Goal: Transaction & Acquisition: Purchase product/service

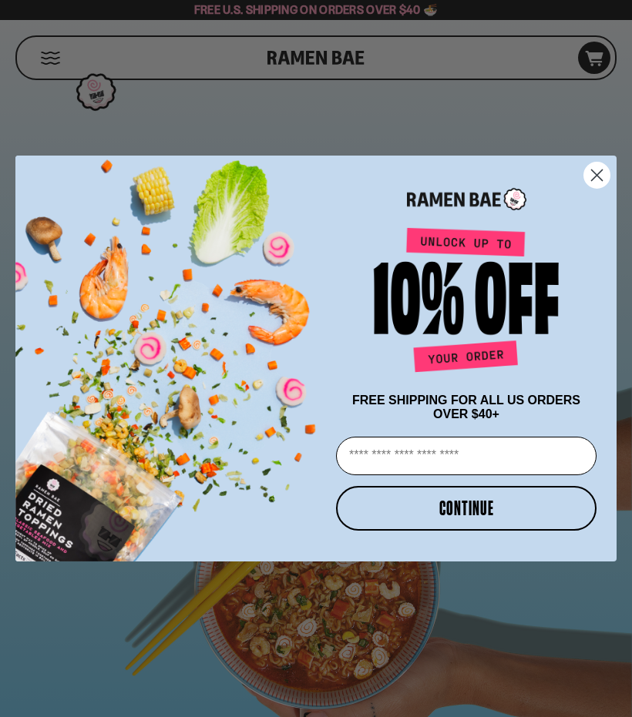
click at [581, 186] on div "POPUP Form" at bounding box center [466, 195] width 270 height 49
click at [592, 177] on icon "Close dialog" at bounding box center [596, 175] width 11 height 11
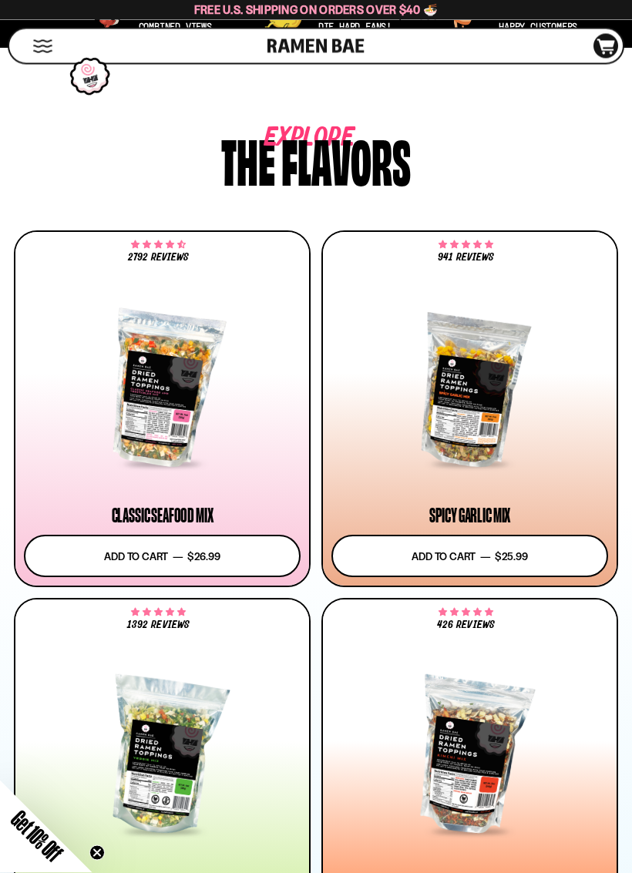
scroll to position [780, 0]
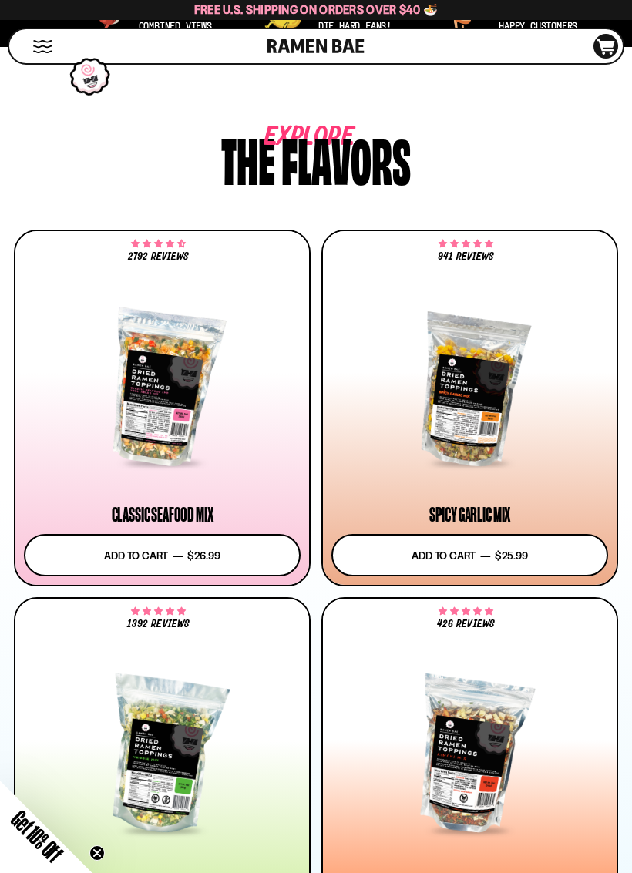
click at [143, 414] on div at bounding box center [162, 387] width 276 height 153
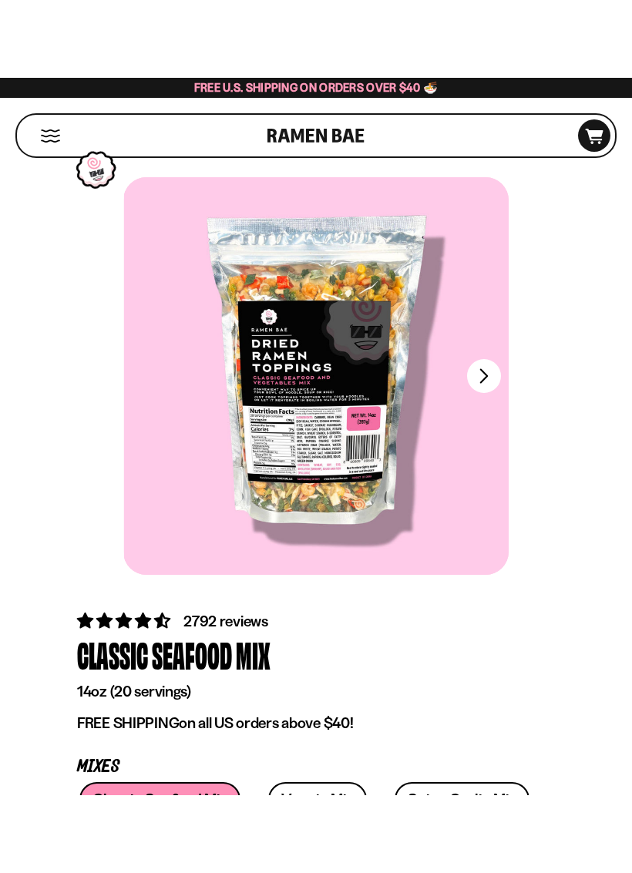
scroll to position [2, 0]
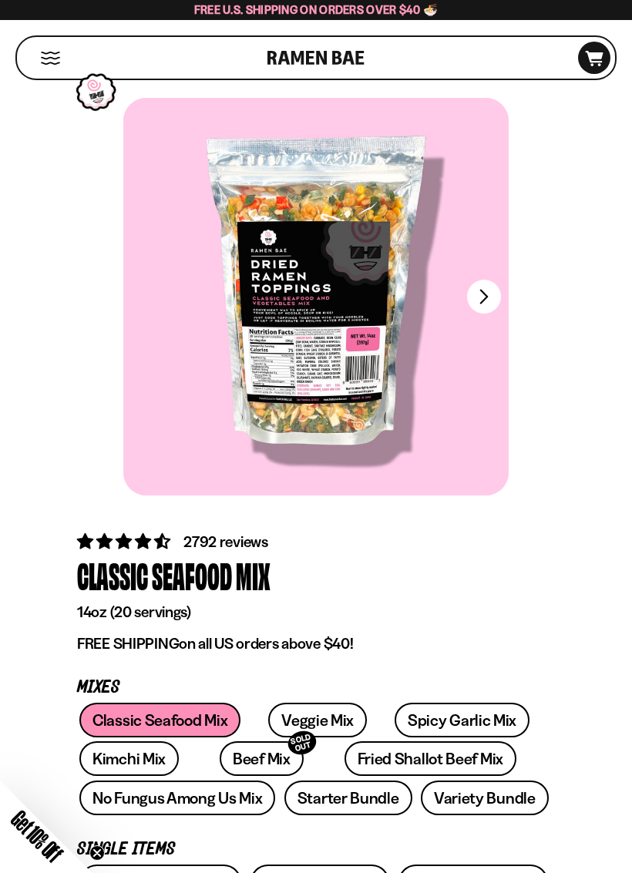
click at [479, 297] on button "FADCB6FD-DFAB-4417-9F21-029242090B77" at bounding box center [484, 297] width 34 height 34
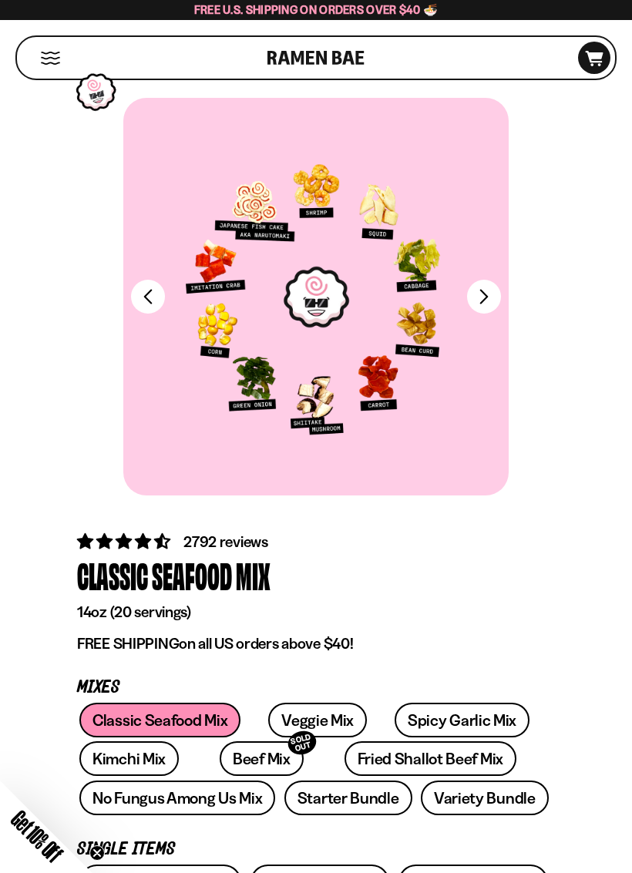
click at [473, 293] on button "FADCB6FD-DFAB-4417-9F21-029242090B77" at bounding box center [484, 297] width 34 height 34
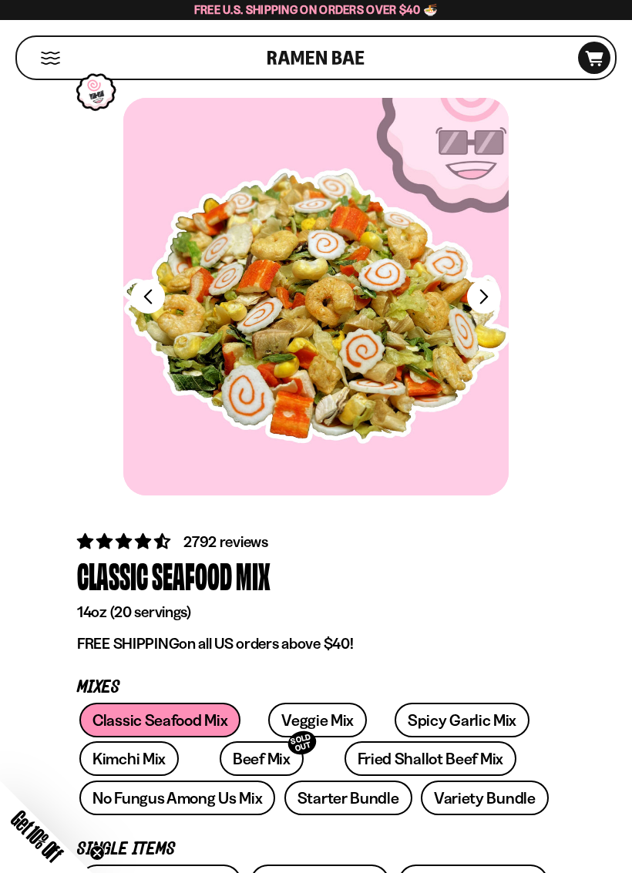
click at [481, 303] on button "FADCB6FD-DFAB-4417-9F21-029242090B77" at bounding box center [484, 297] width 34 height 34
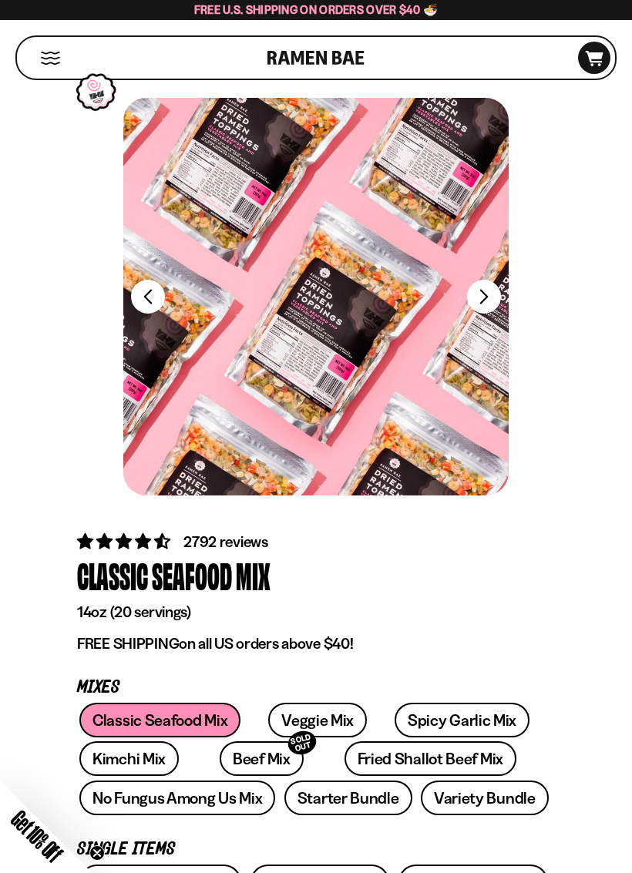
click at [487, 297] on button "FADCB6FD-DFAB-4417-9F21-029242090B77" at bounding box center [484, 297] width 34 height 34
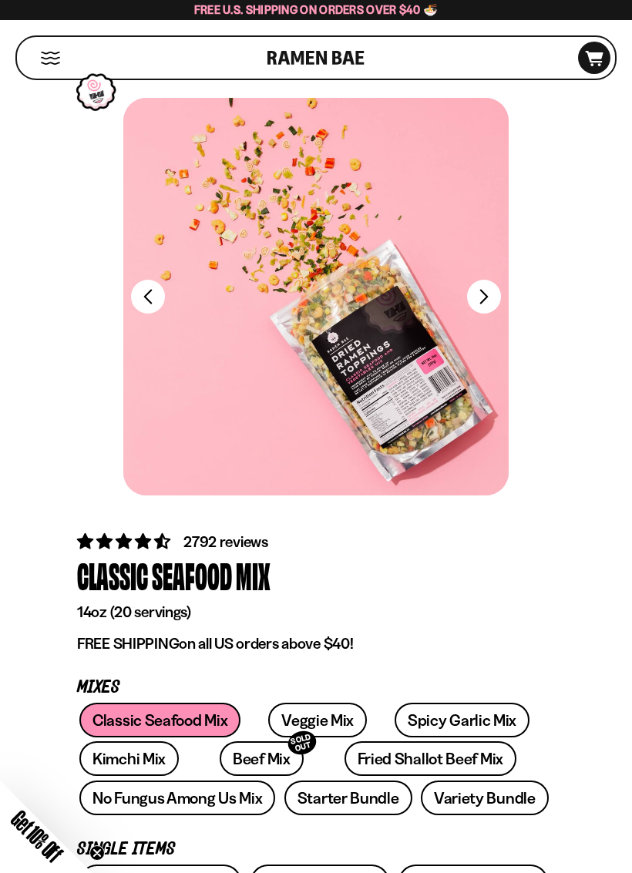
click at [483, 300] on button "FADCB6FD-DFAB-4417-9F21-029242090B77" at bounding box center [484, 297] width 34 height 34
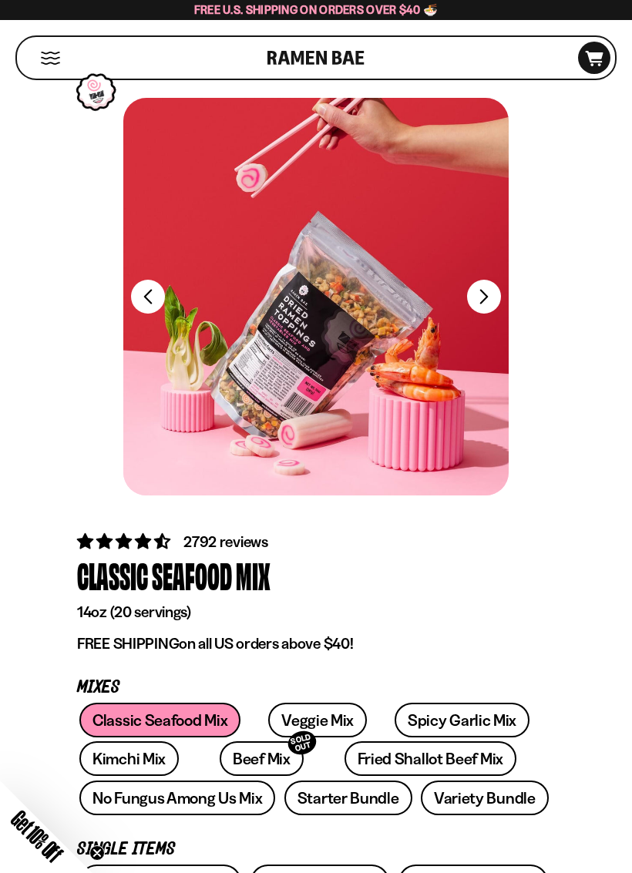
click at [484, 300] on button "FADCB6FD-DFAB-4417-9F21-029242090B77" at bounding box center [484, 297] width 34 height 34
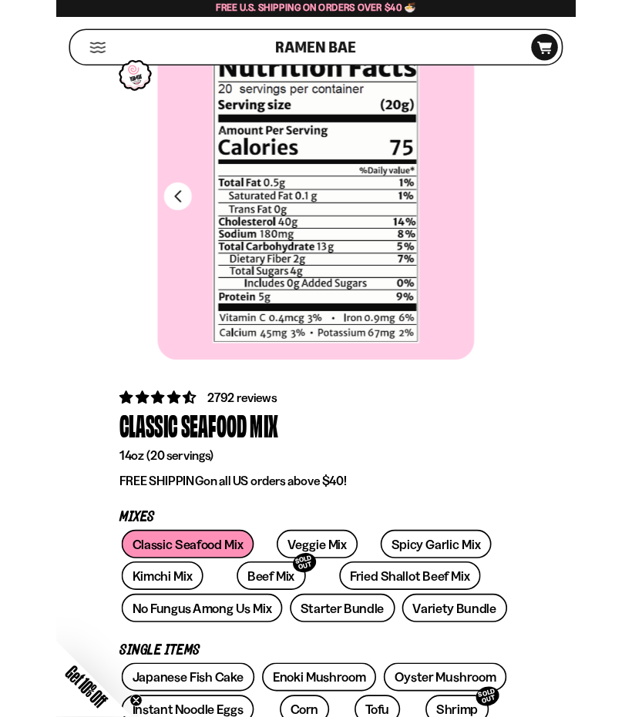
scroll to position [58, 0]
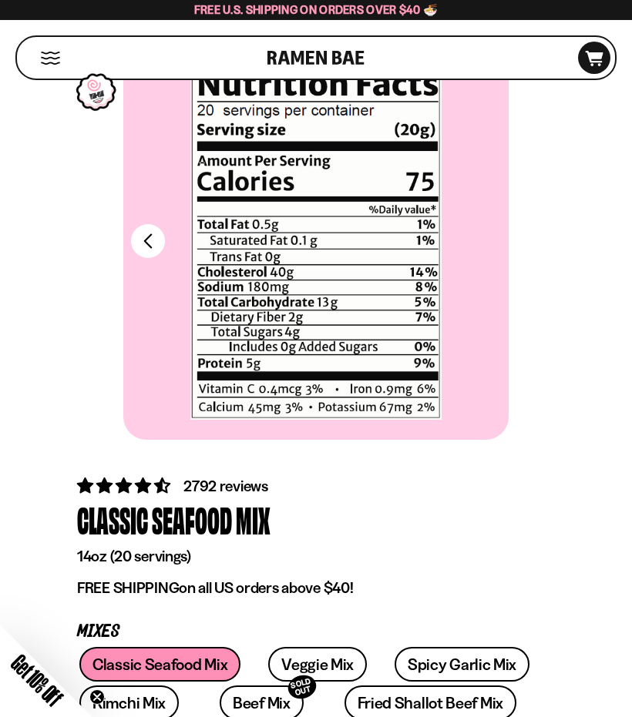
click at [297, 660] on link "Veggie Mix" at bounding box center [317, 664] width 99 height 35
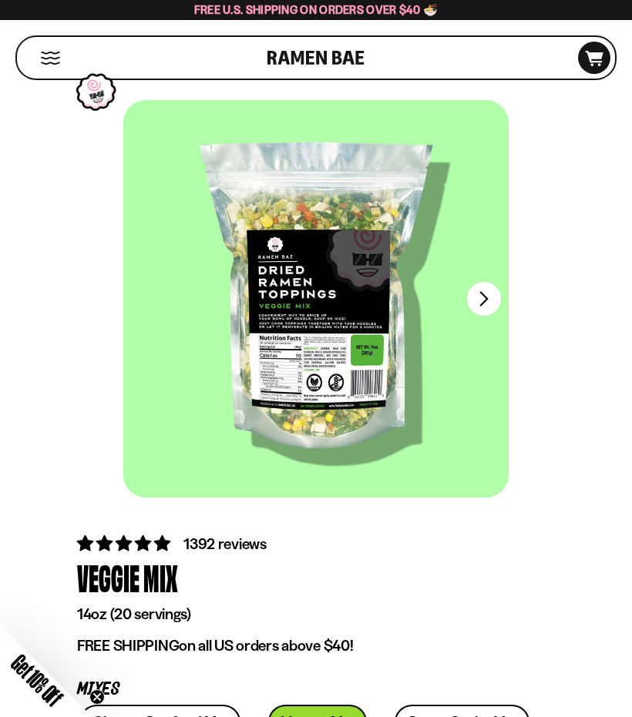
click at [493, 290] on button "FADCB6FD-DFAB-4417-9F21-029242090B77" at bounding box center [484, 299] width 34 height 34
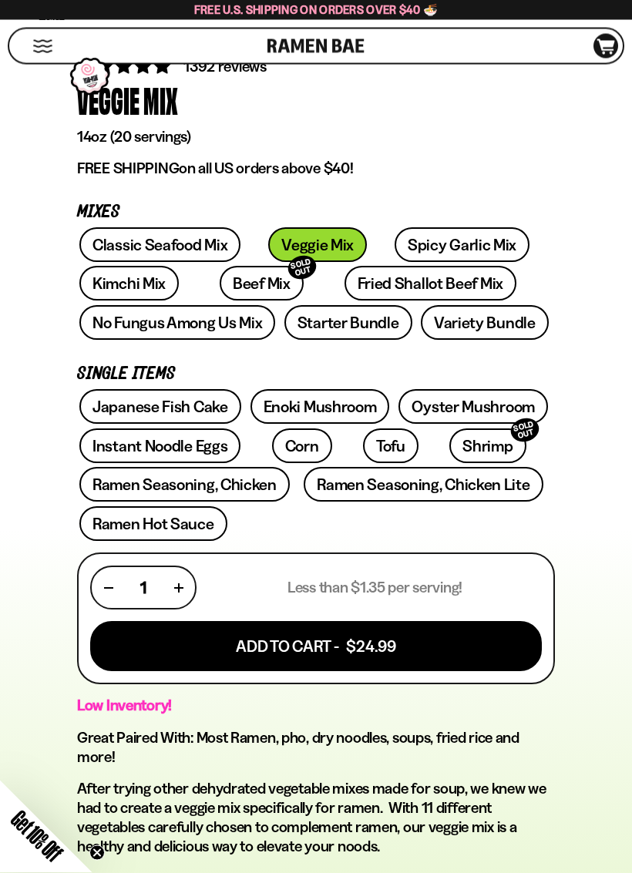
scroll to position [478, 0]
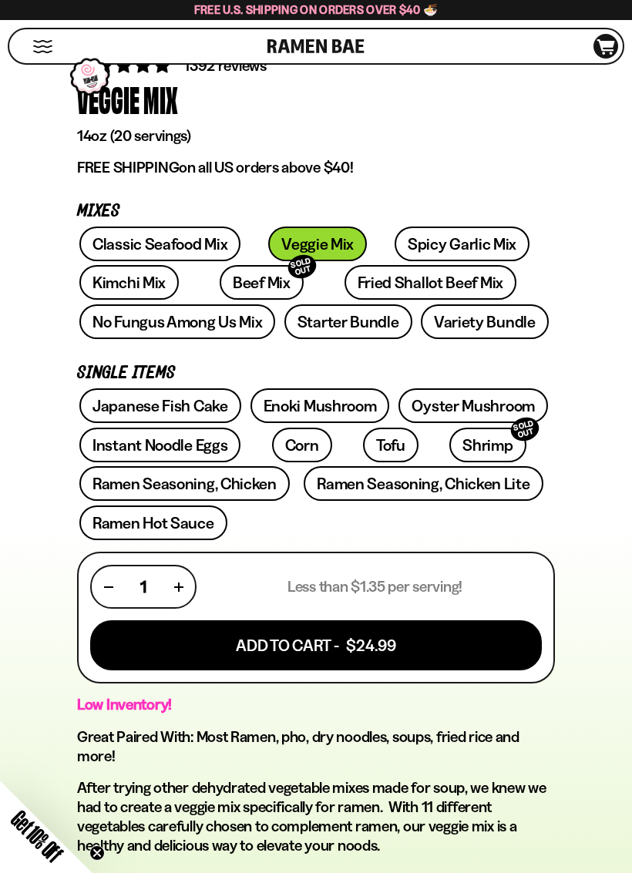
click at [138, 256] on link "Classic Seafood Mix" at bounding box center [159, 243] width 161 height 35
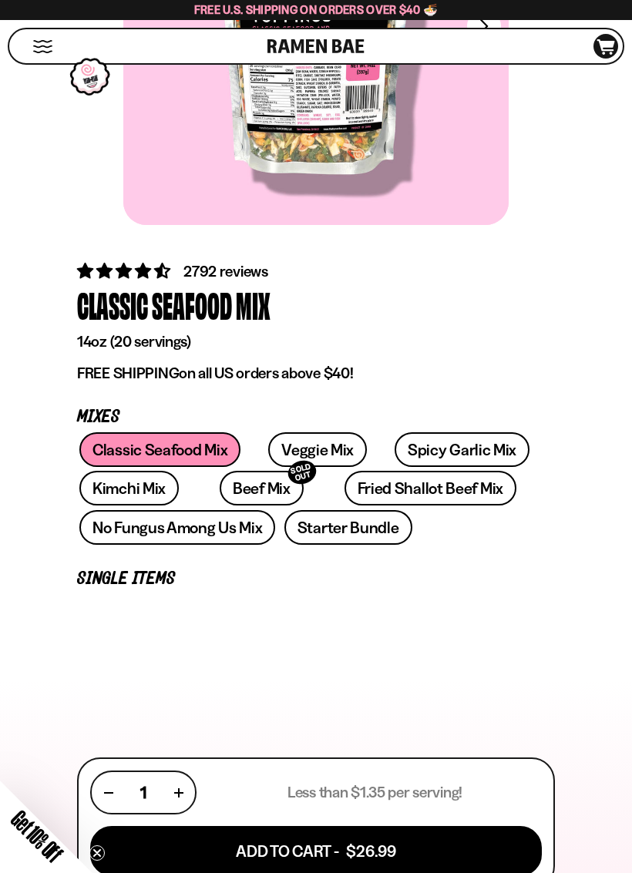
scroll to position [318, 0]
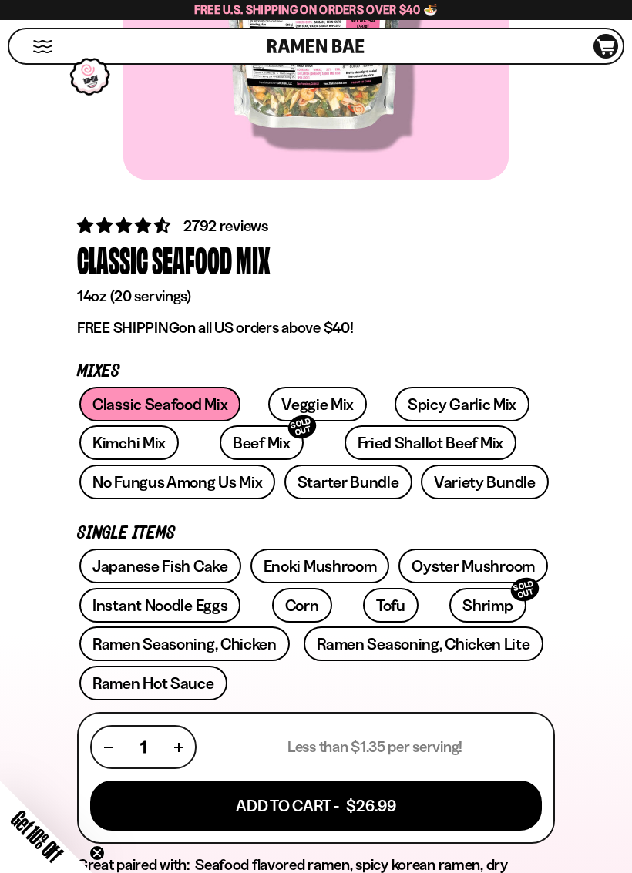
click at [310, 399] on link "Veggie Mix" at bounding box center [317, 404] width 99 height 35
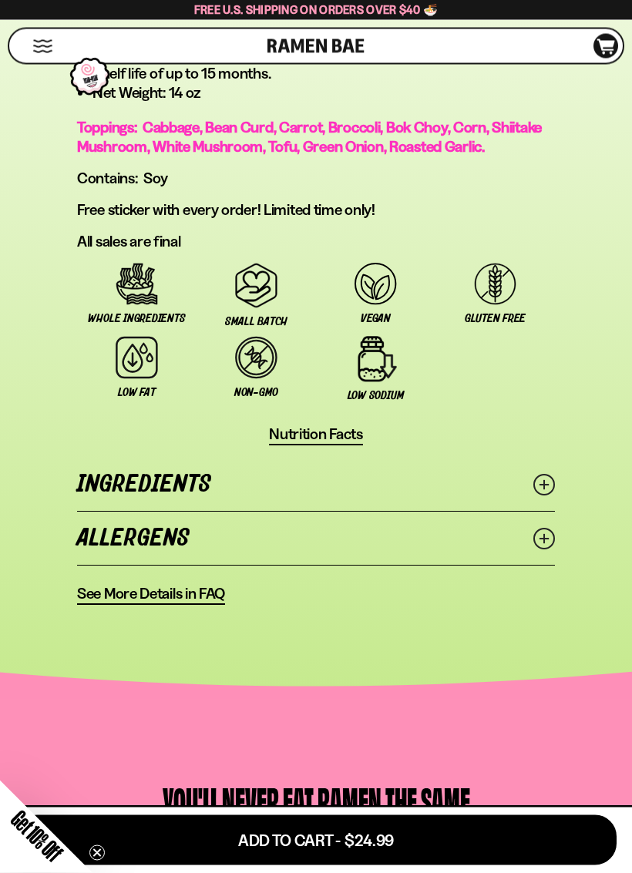
scroll to position [1325, 0]
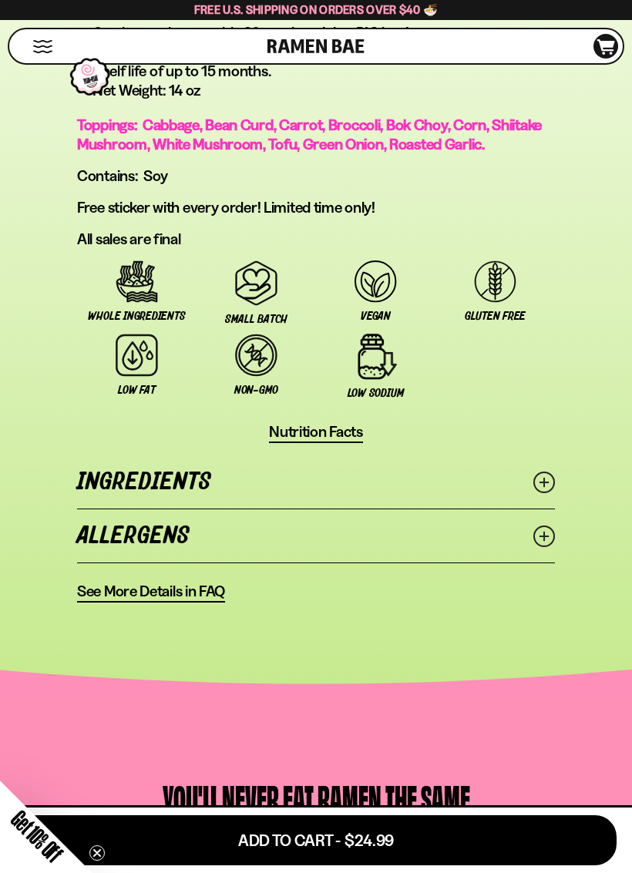
click at [548, 493] on icon at bounding box center [544, 482] width 22 height 22
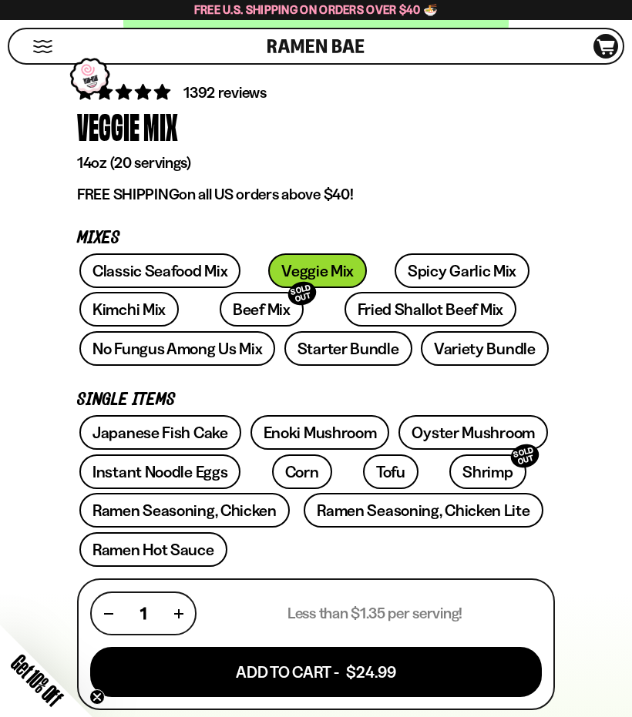
scroll to position [450, 0]
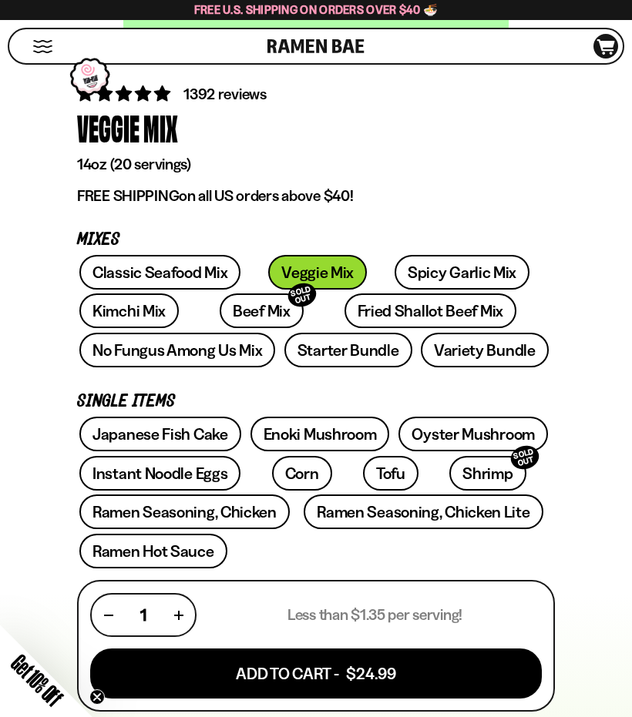
click at [463, 355] on link "Variety Bundle" at bounding box center [484, 350] width 128 height 35
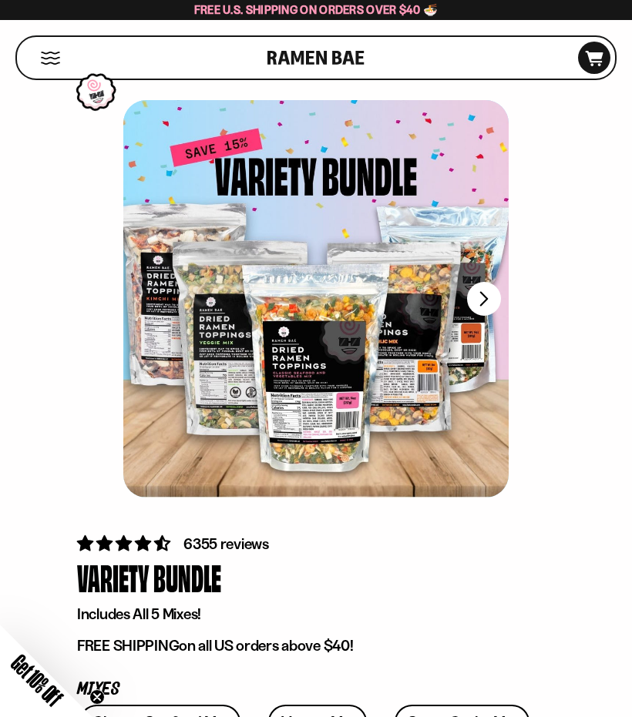
click at [491, 294] on button "FADCB6FD-DFAB-4417-9F21-029242090B77" at bounding box center [484, 299] width 34 height 34
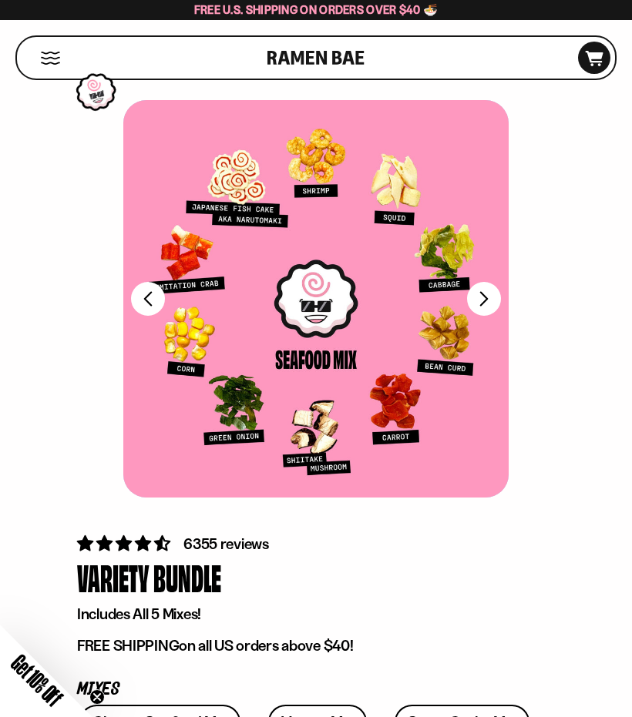
click at [482, 300] on button "FADCB6FD-DFAB-4417-9F21-029242090B77" at bounding box center [484, 299] width 34 height 34
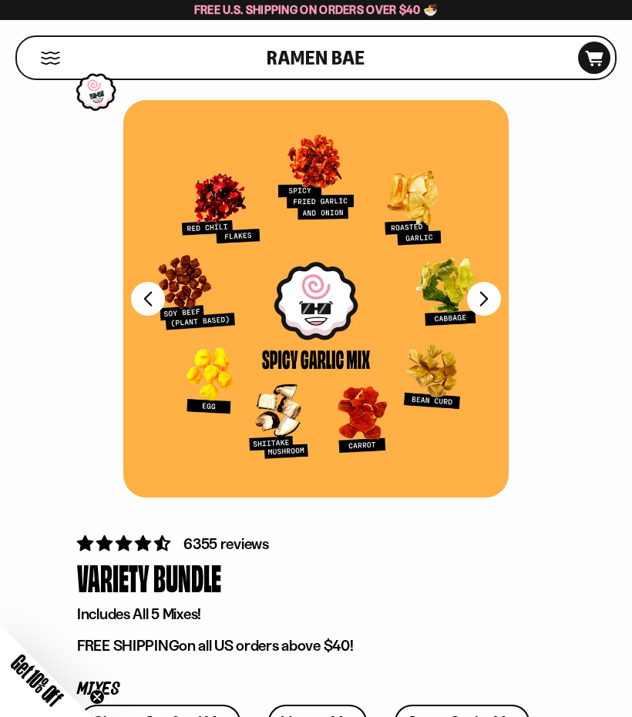
click at [154, 297] on button "FADCB6FD-DFAB-4417-9F21-029242090B77" at bounding box center [148, 299] width 34 height 34
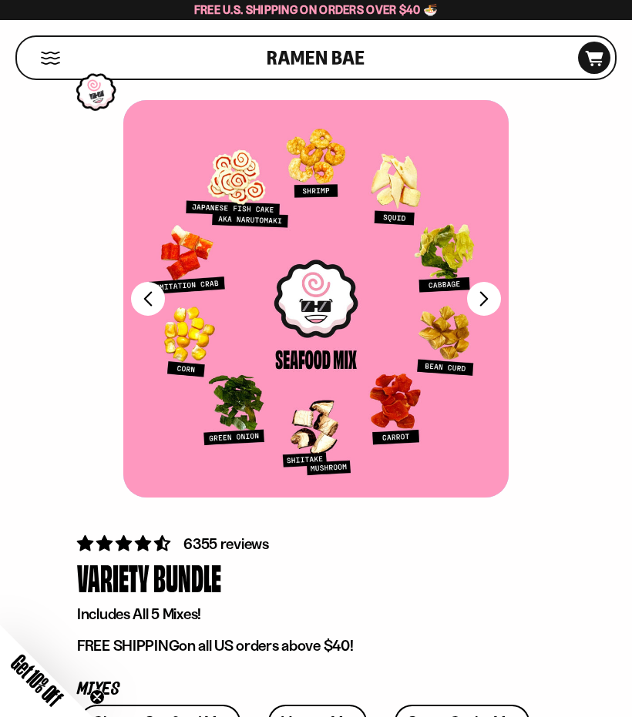
click at [481, 301] on button "FADCB6FD-DFAB-4417-9F21-029242090B77" at bounding box center [484, 299] width 34 height 34
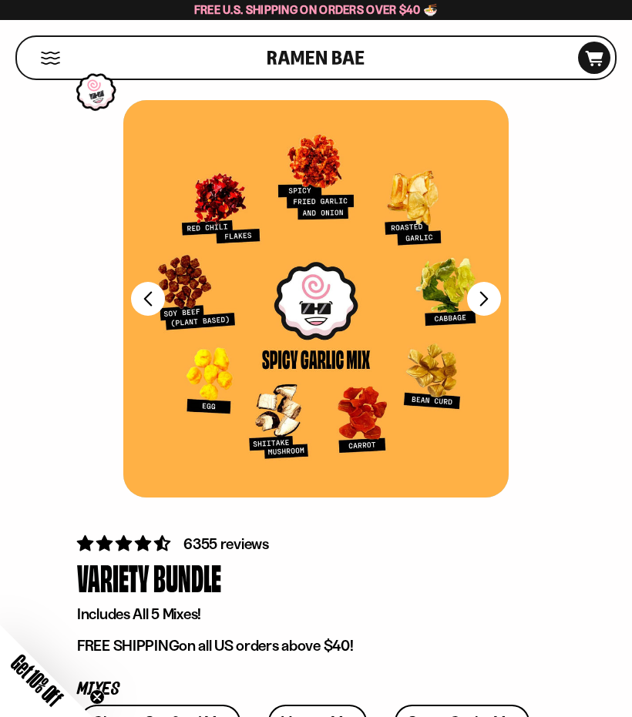
click at [487, 300] on button "FADCB6FD-DFAB-4417-9F21-029242090B77" at bounding box center [484, 299] width 34 height 34
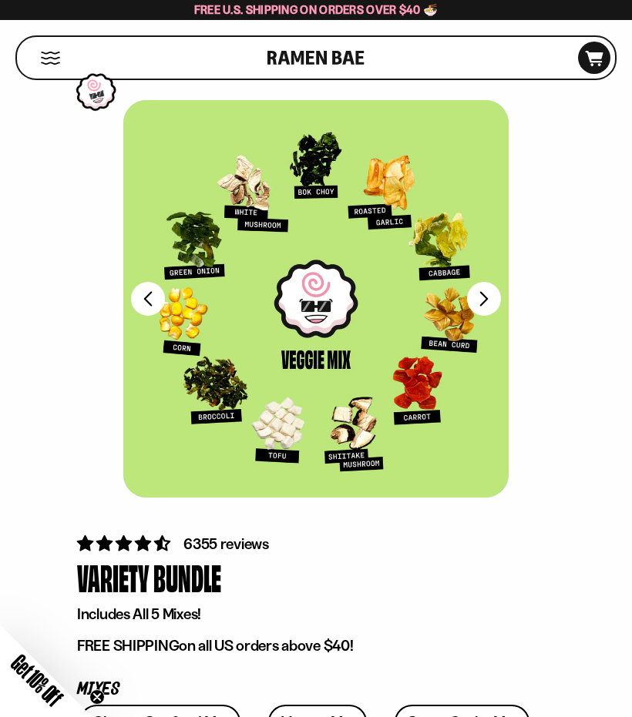
click at [481, 308] on button "FADCB6FD-DFAB-4417-9F21-029242090B77" at bounding box center [484, 299] width 34 height 34
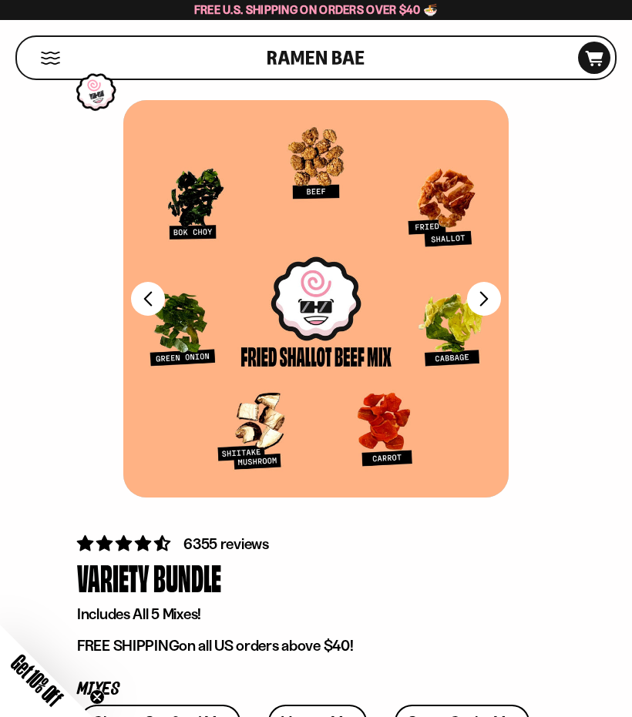
click at [486, 301] on button "FADCB6FD-DFAB-4417-9F21-029242090B77" at bounding box center [484, 299] width 34 height 34
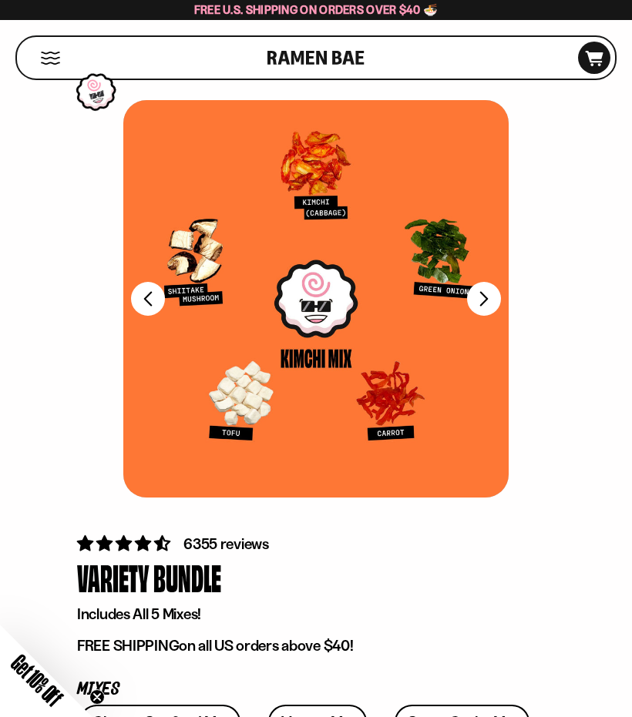
click at [491, 305] on button "FADCB6FD-DFAB-4417-9F21-029242090B77" at bounding box center [484, 299] width 34 height 34
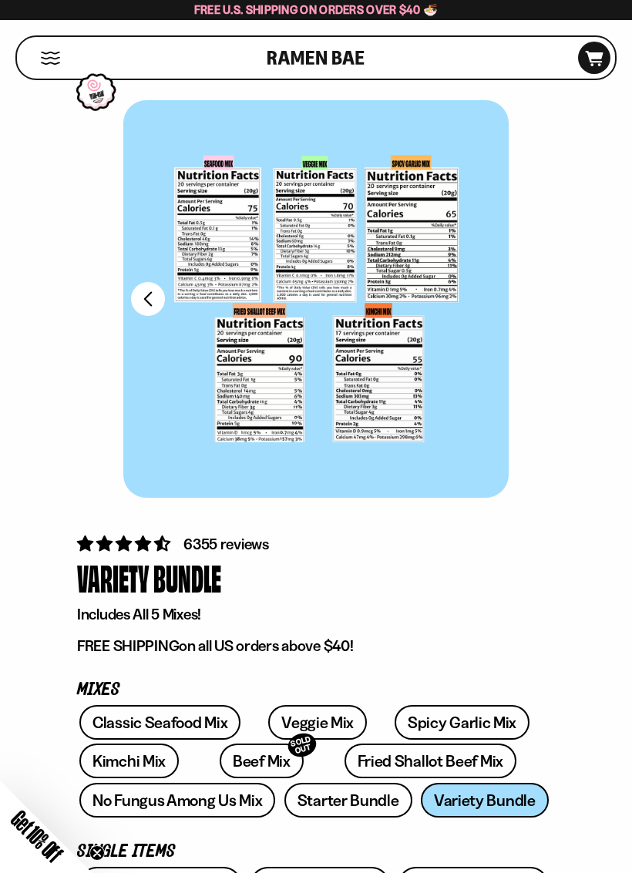
click at [219, 232] on div at bounding box center [315, 298] width 385 height 397
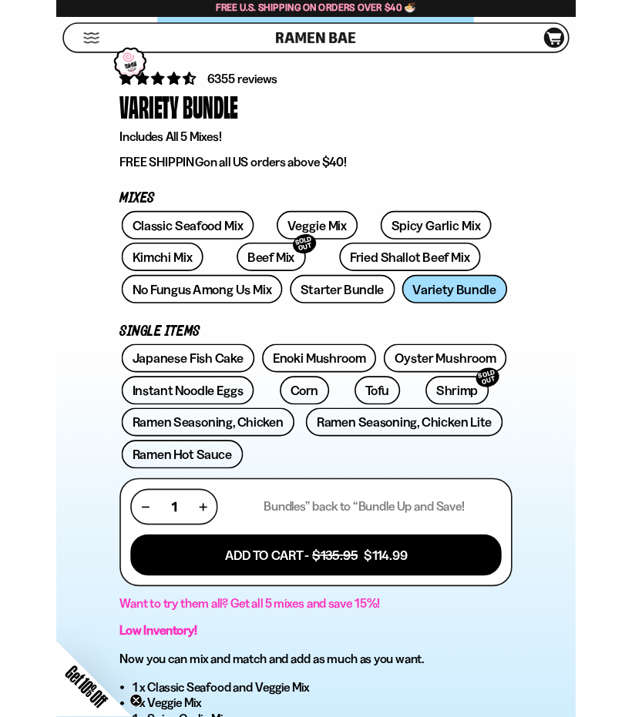
scroll to position [448, 0]
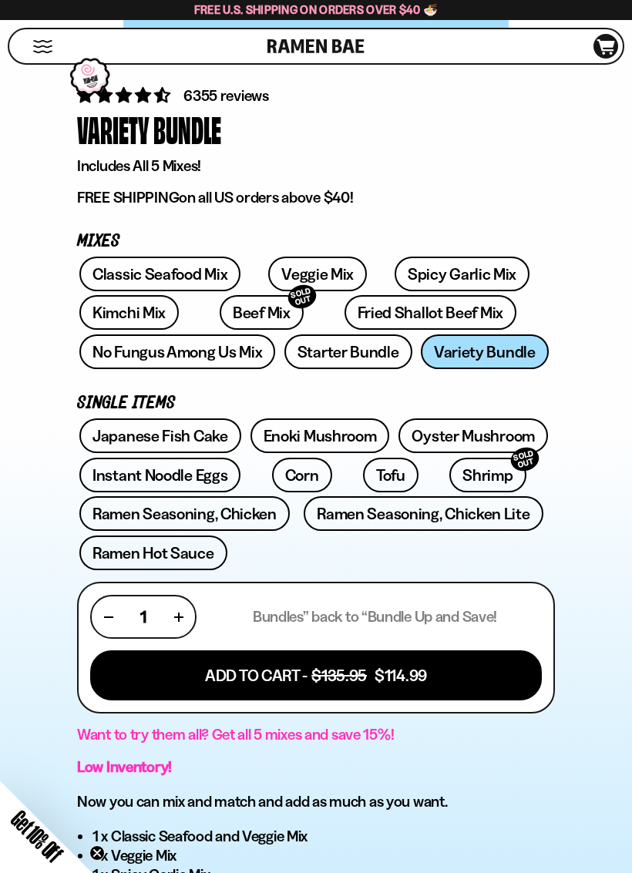
click at [148, 477] on link "Instant Noodle Eggs" at bounding box center [159, 474] width 161 height 35
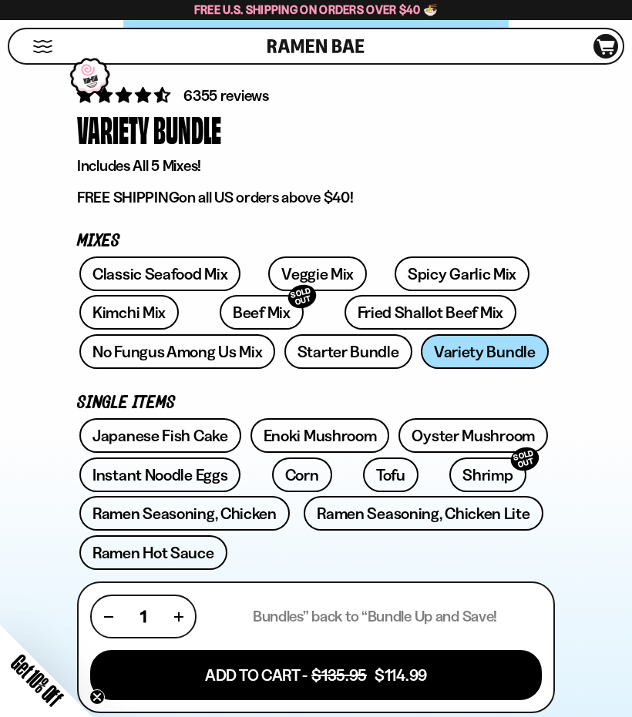
click at [313, 267] on link "Veggie Mix" at bounding box center [317, 273] width 99 height 35
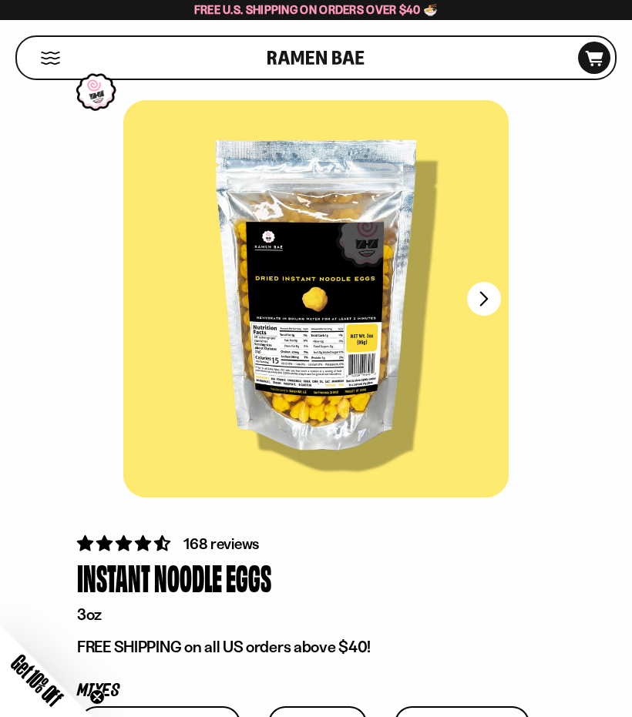
click at [487, 301] on button "FADCB6FD-DFAB-4417-9F21-029242090B77" at bounding box center [484, 299] width 34 height 34
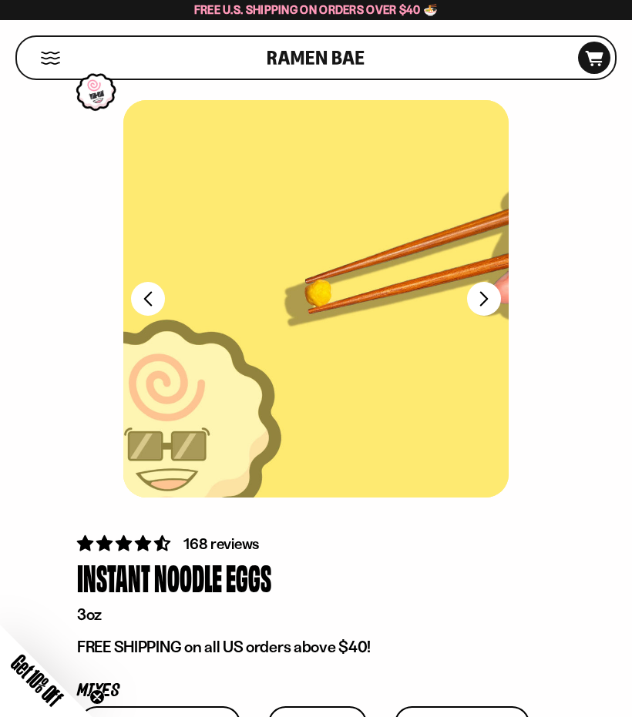
click at [477, 296] on button "FADCB6FD-DFAB-4417-9F21-029242090B77" at bounding box center [484, 299] width 34 height 34
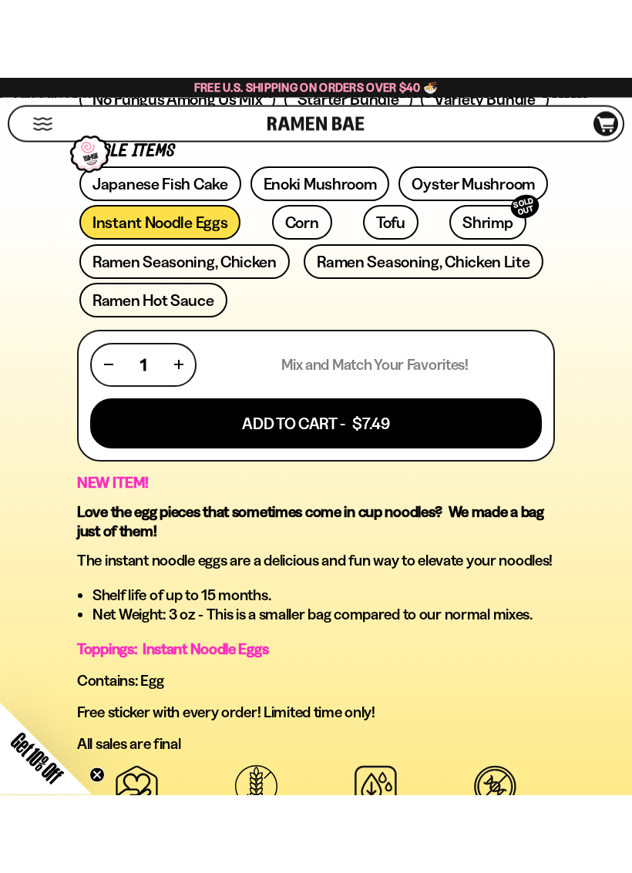
scroll to position [782, 0]
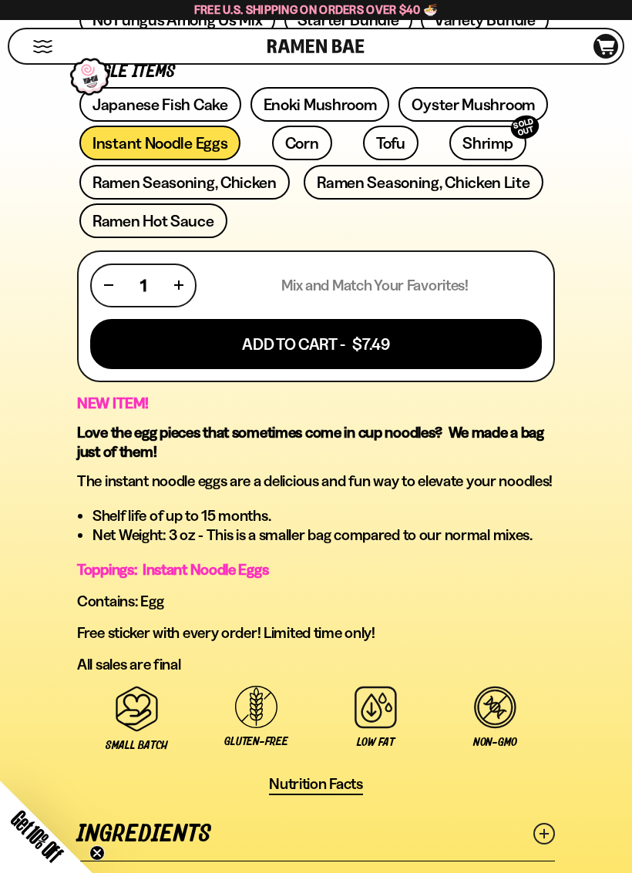
click at [323, 329] on button "Add To Cart - $7.49" at bounding box center [315, 344] width 451 height 50
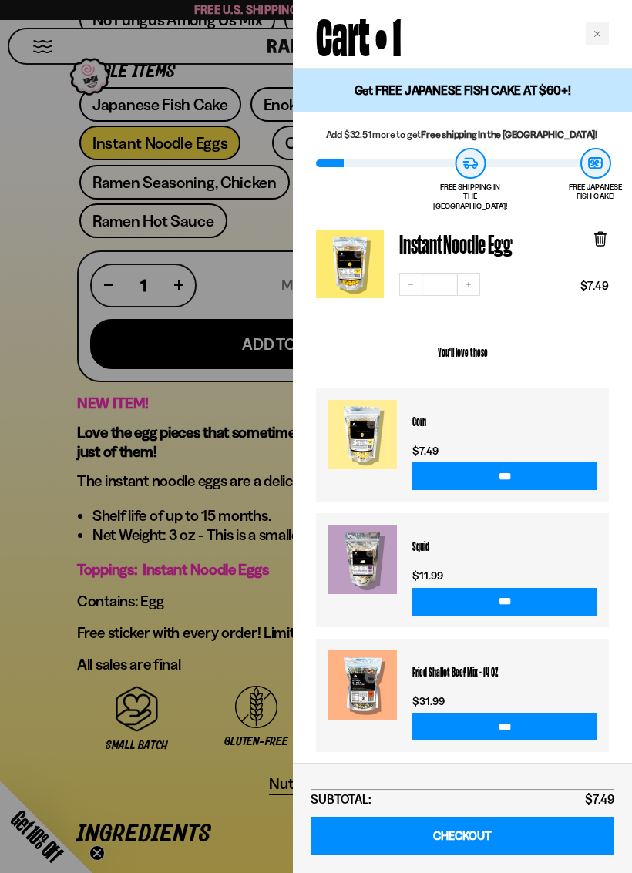
click at [56, 276] on div at bounding box center [316, 436] width 632 height 873
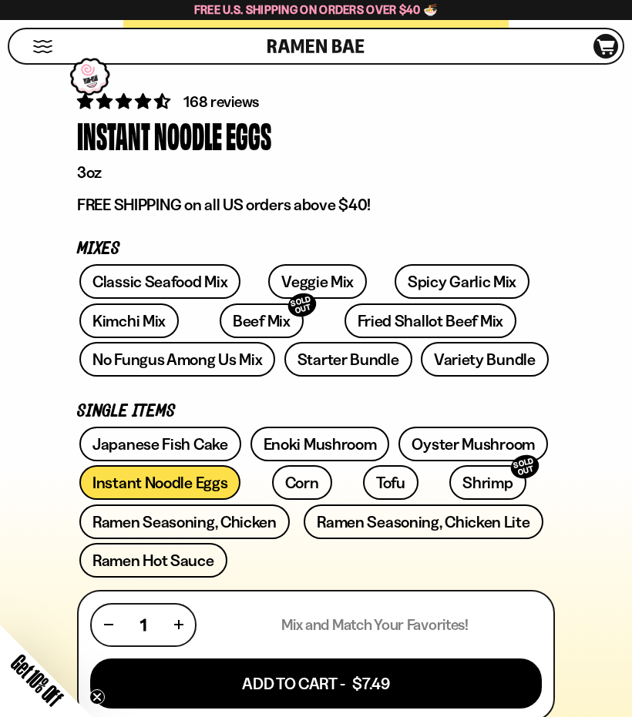
scroll to position [440, 0]
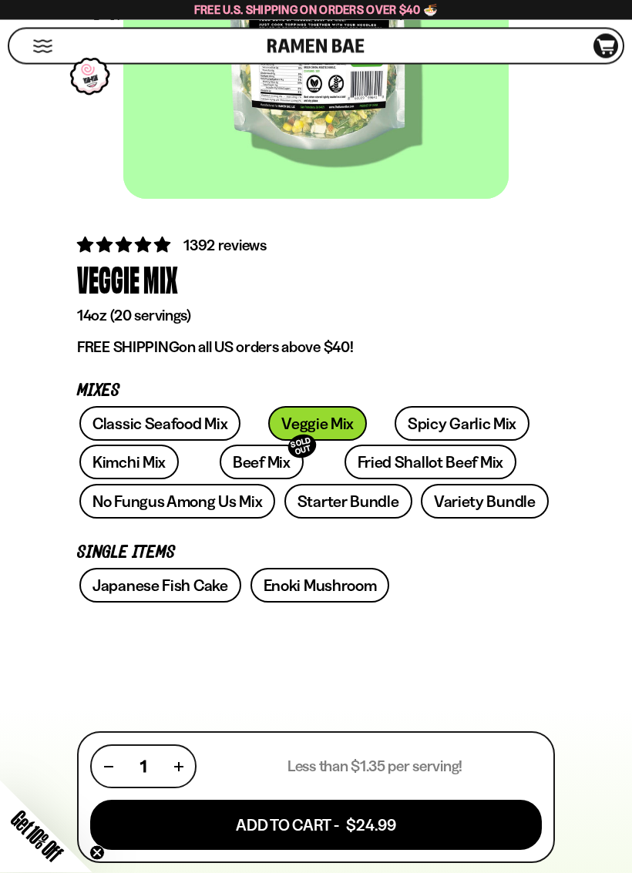
scroll to position [300, 0]
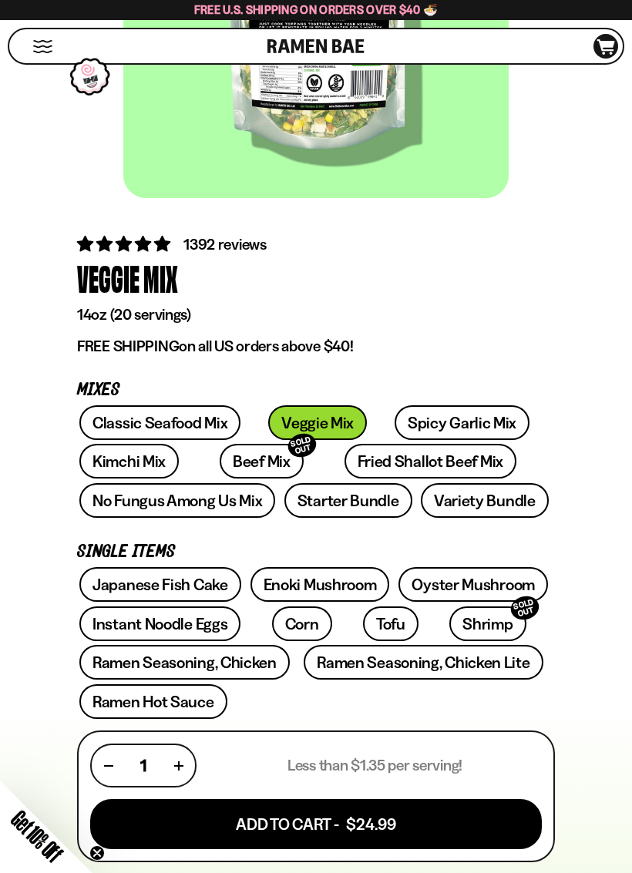
click at [269, 716] on button "Add To Cart - $24.99" at bounding box center [315, 824] width 451 height 50
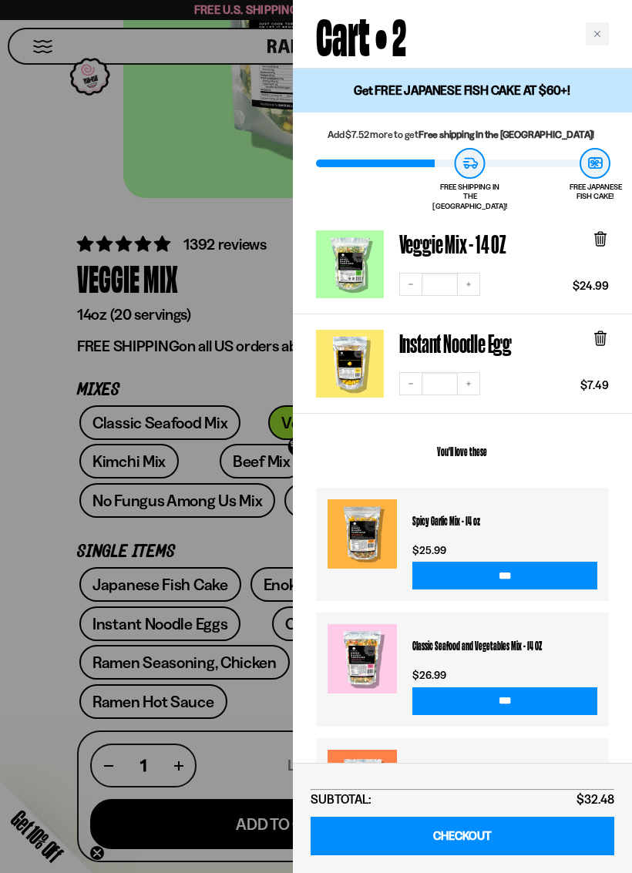
click at [71, 472] on div at bounding box center [316, 436] width 632 height 873
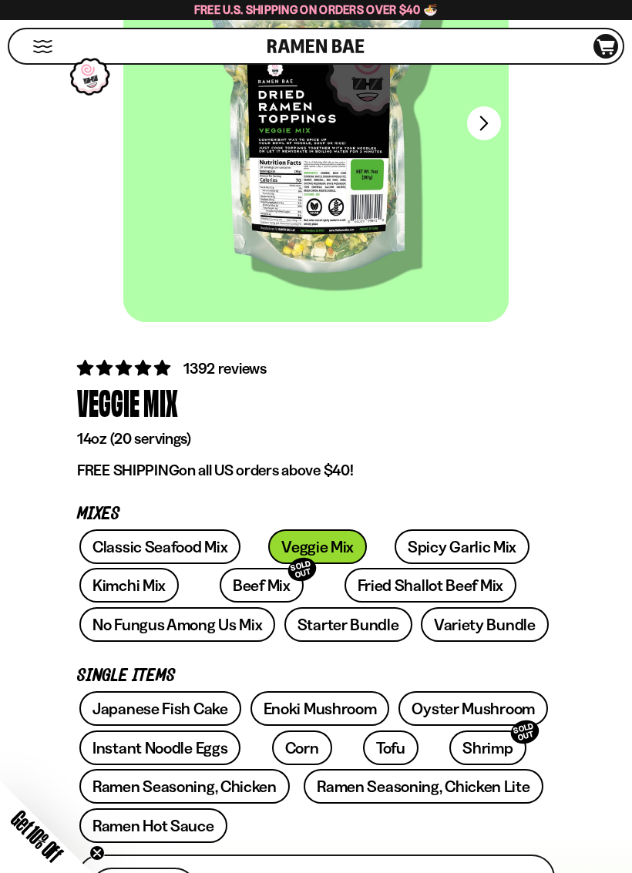
scroll to position [180, 0]
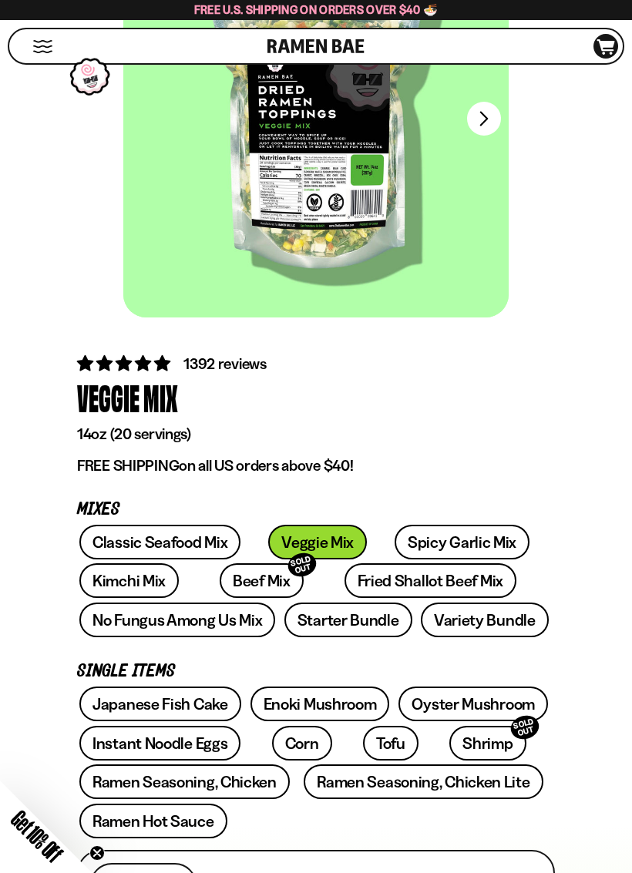
click at [22, 716] on div "Get 10% Off" at bounding box center [17, 854] width 149 height 149
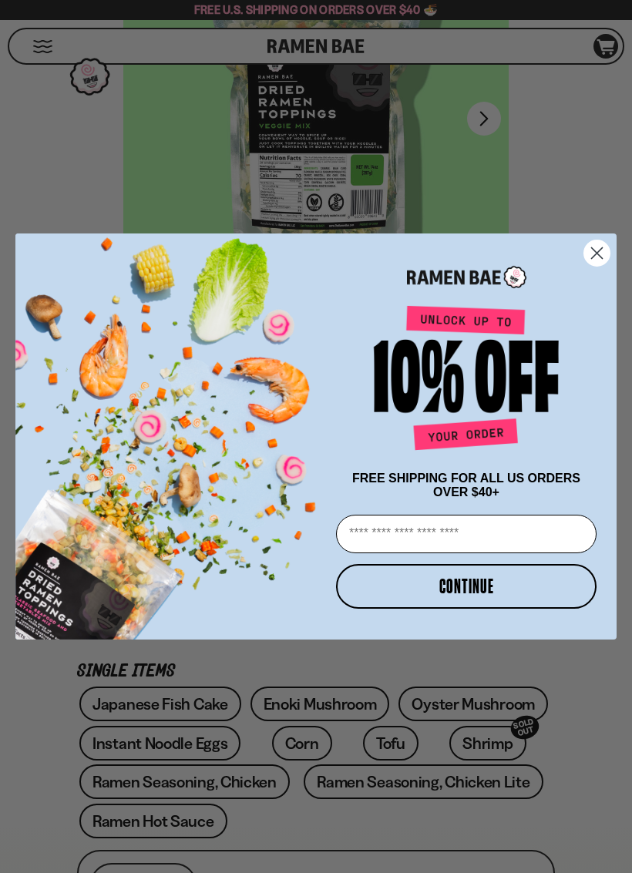
click at [595, 255] on circle "Close dialog" at bounding box center [596, 252] width 25 height 25
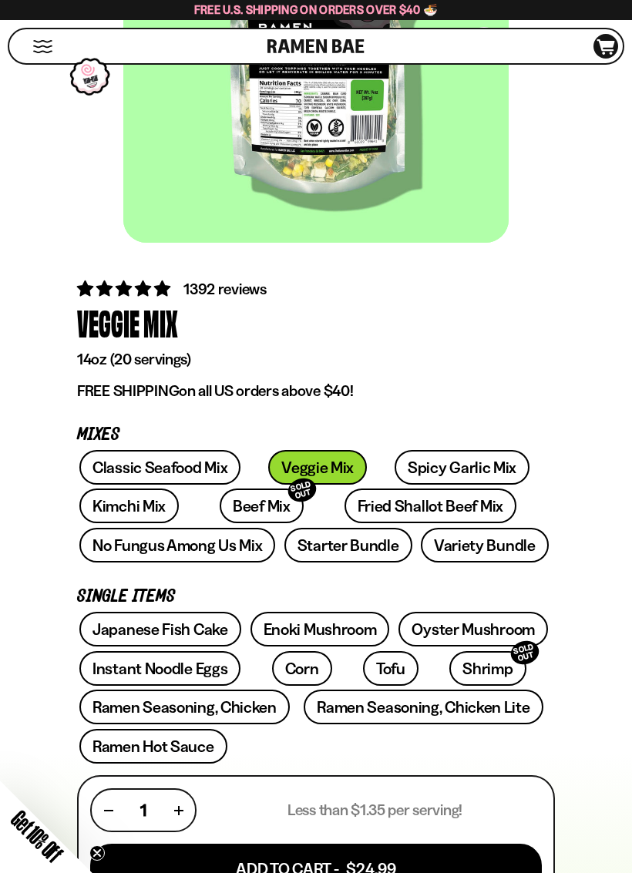
scroll to position [256, 0]
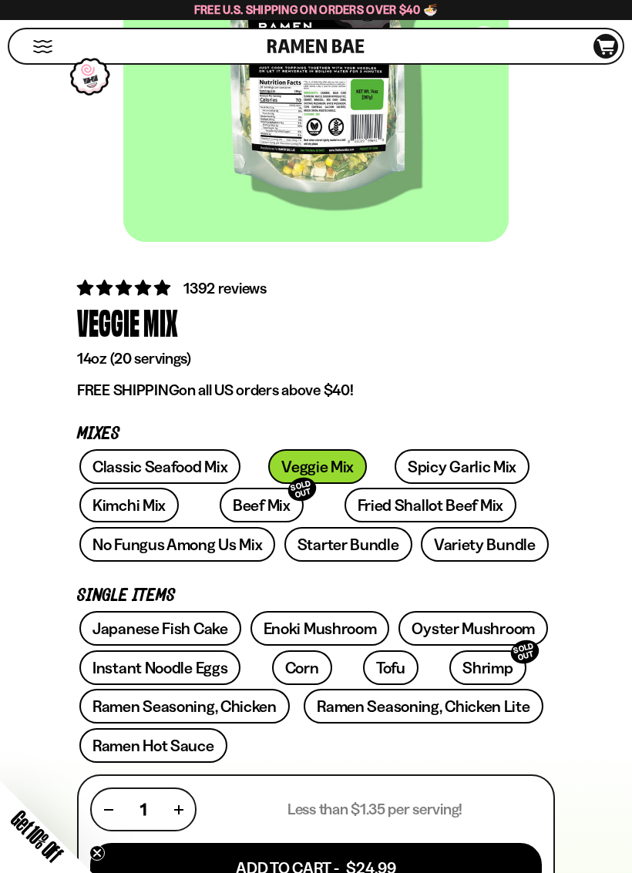
click at [500, 628] on link "Oyster Mushroom" at bounding box center [472, 628] width 149 height 35
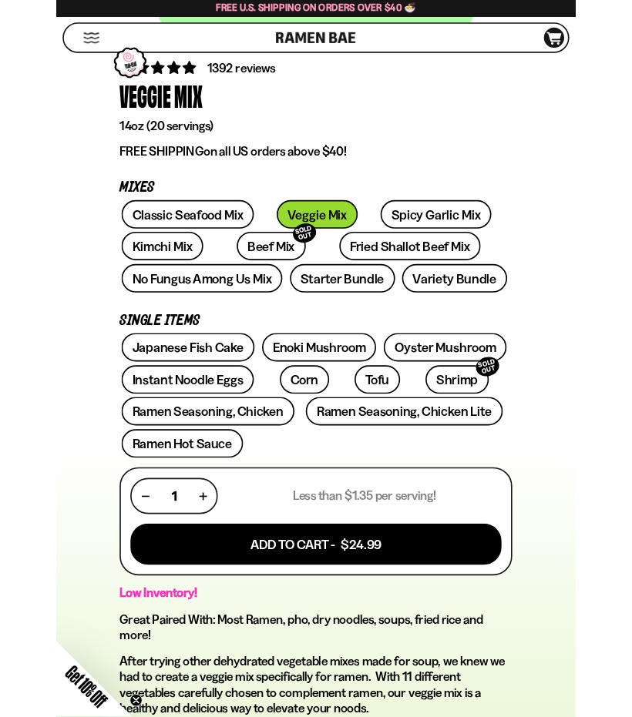
scroll to position [461, 0]
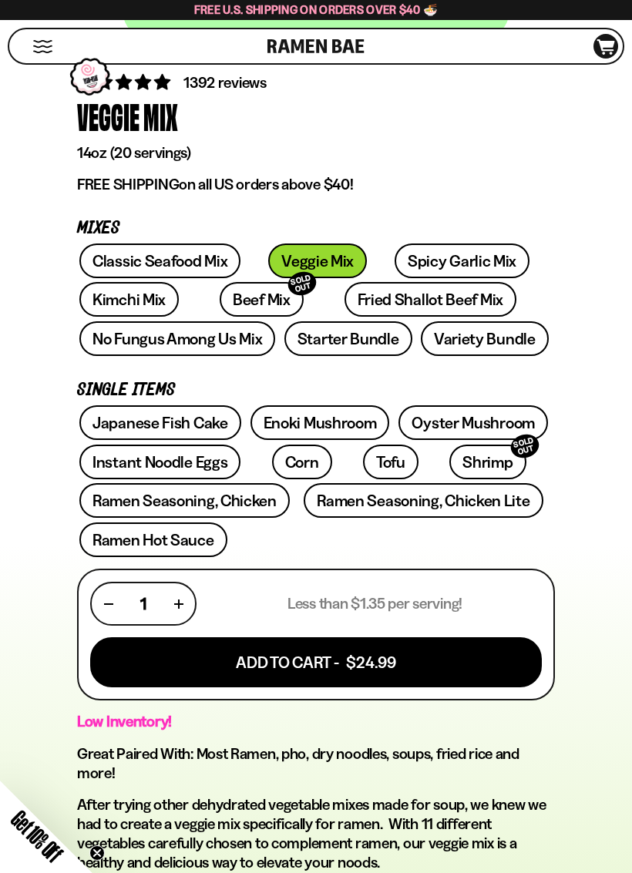
click at [132, 539] on link "Ramen Hot Sauce" at bounding box center [153, 539] width 148 height 35
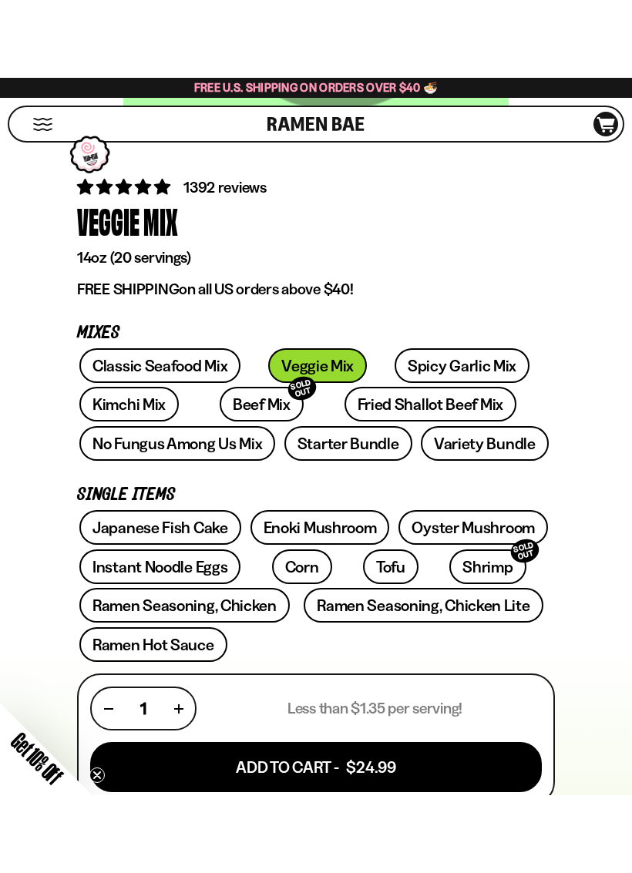
scroll to position [435, 0]
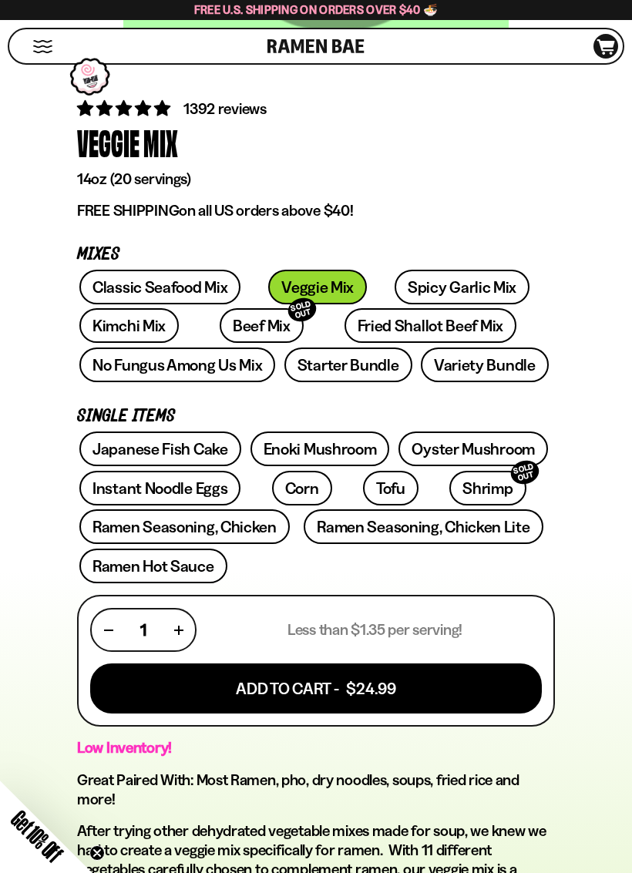
click at [309, 454] on link "Enoki Mushroom" at bounding box center [319, 448] width 139 height 35
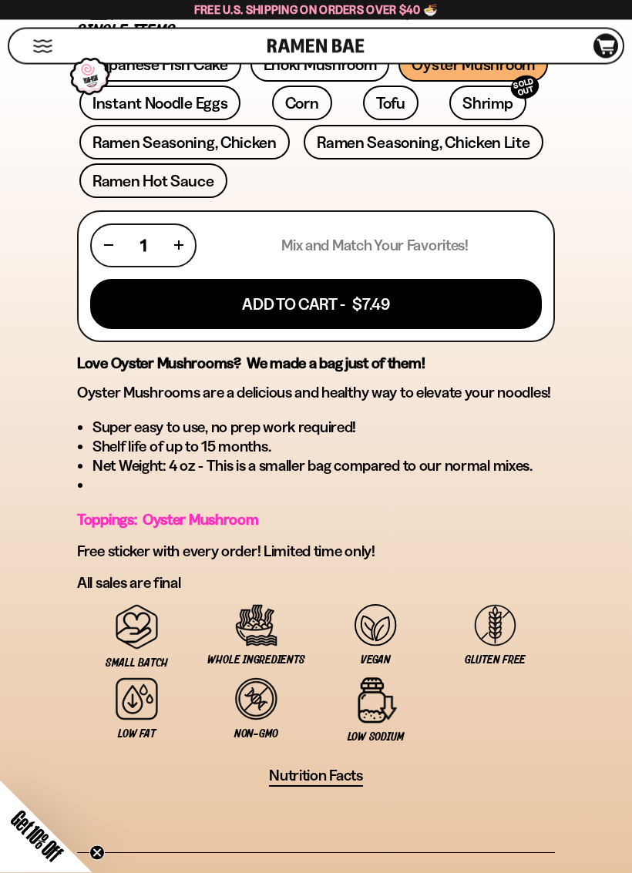
scroll to position [822, 0]
click at [291, 303] on button "Add To Cart - $7.49" at bounding box center [315, 304] width 451 height 50
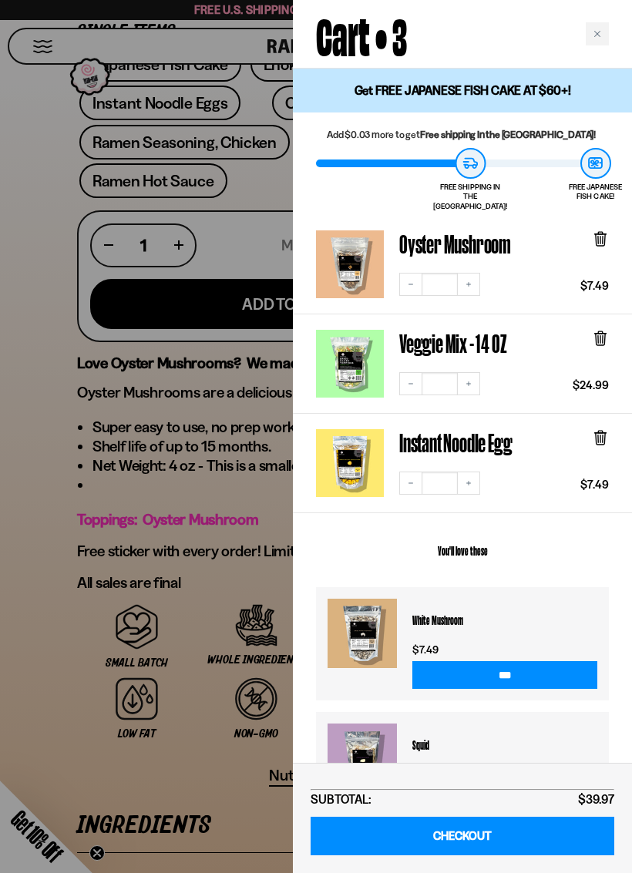
click at [32, 331] on div at bounding box center [316, 436] width 632 height 873
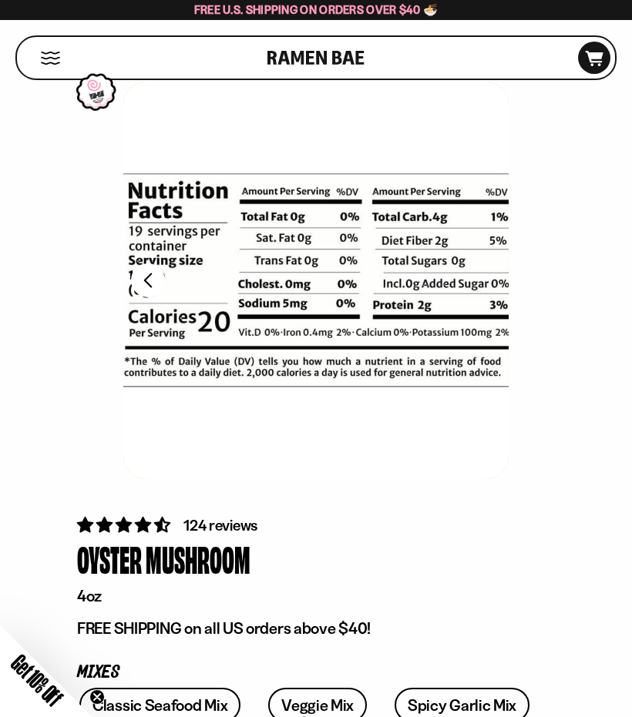
scroll to position [0, 0]
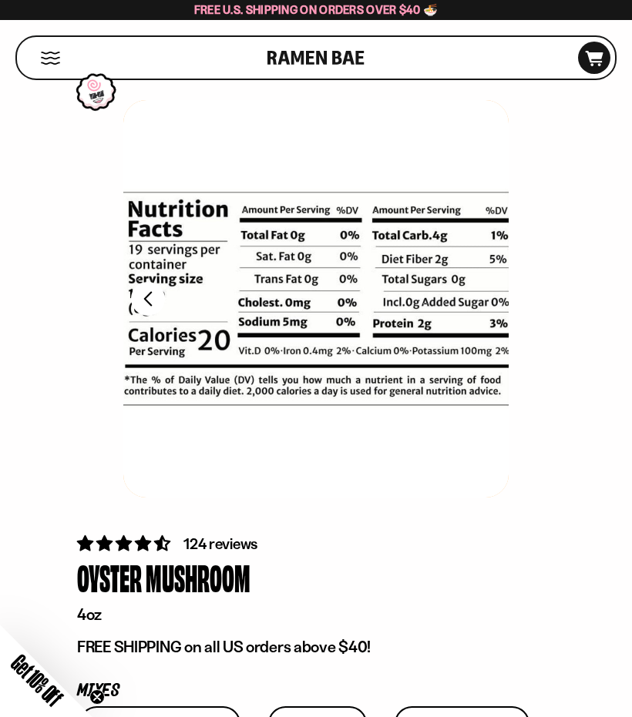
click at [597, 71] on div "Cart D0381C2F-513E-4F90-8A41-6F0A75DCBAAA" at bounding box center [594, 58] width 32 height 32
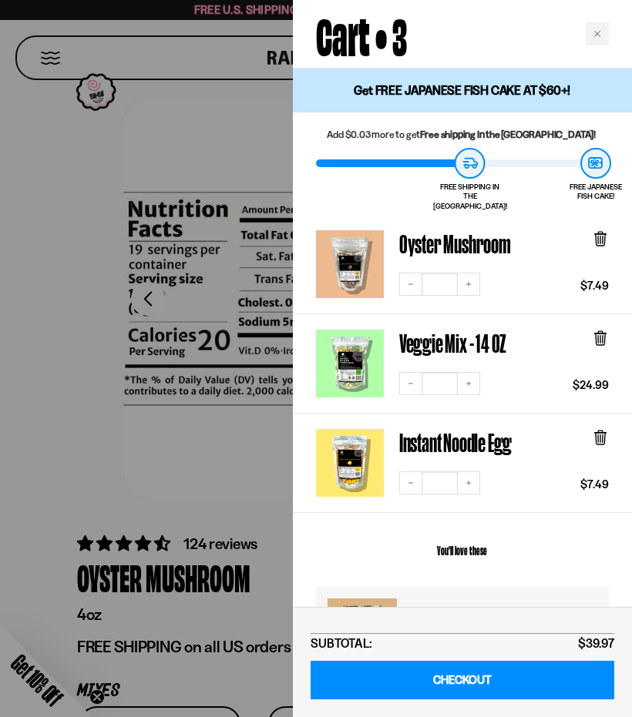
click at [42, 178] on div at bounding box center [316, 358] width 632 height 717
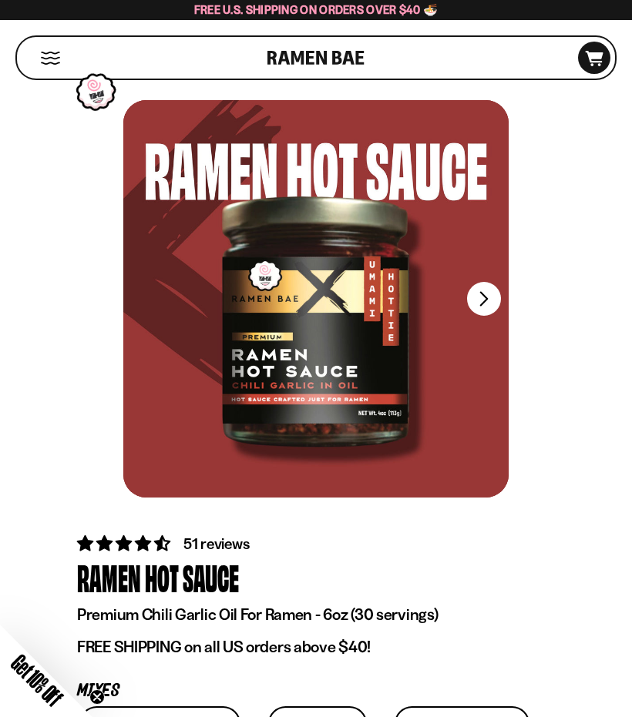
click at [482, 303] on button "FADCB6FD-DFAB-4417-9F21-029242090B77" at bounding box center [484, 299] width 34 height 34
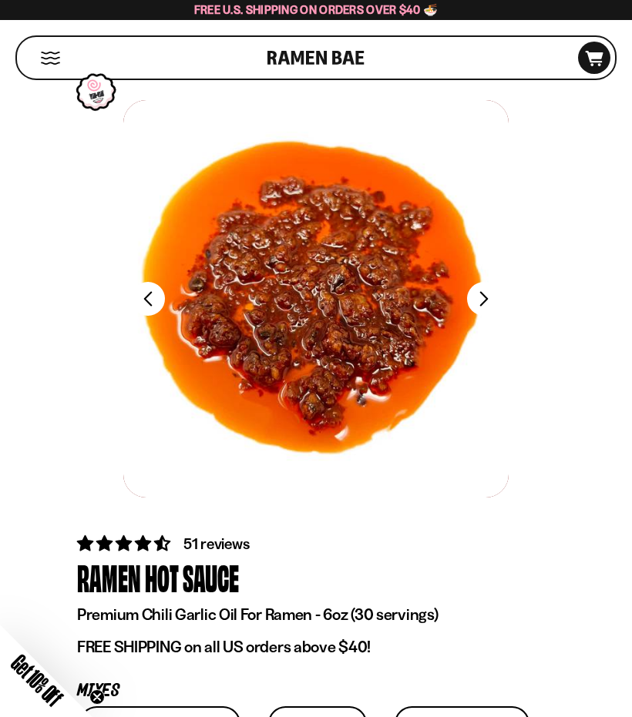
click at [489, 302] on button "FADCB6FD-DFAB-4417-9F21-029242090B77" at bounding box center [484, 299] width 34 height 34
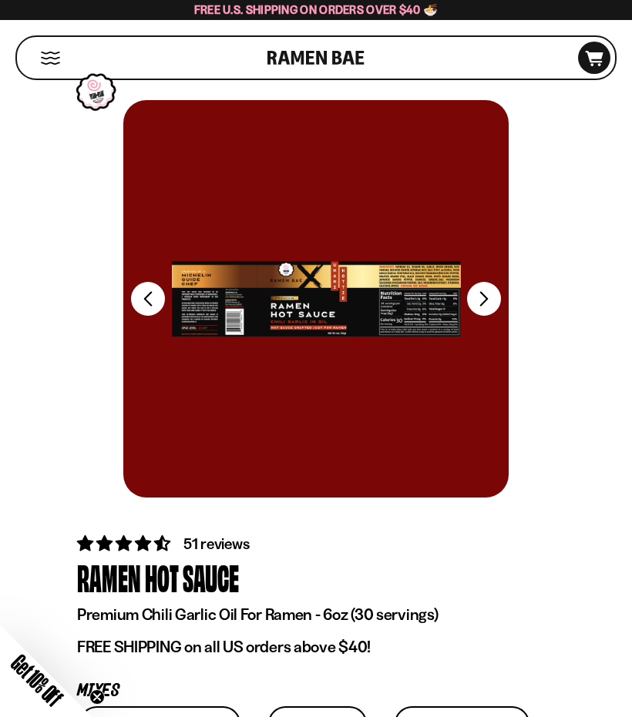
click at [480, 300] on button "FADCB6FD-DFAB-4417-9F21-029242090B77" at bounding box center [484, 299] width 34 height 34
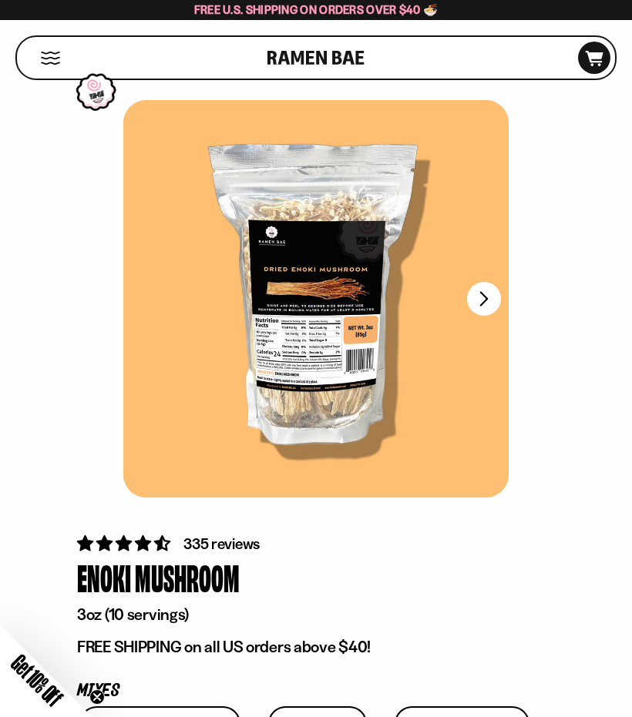
click at [490, 306] on button "FADCB6FD-DFAB-4417-9F21-029242090B77" at bounding box center [484, 299] width 34 height 34
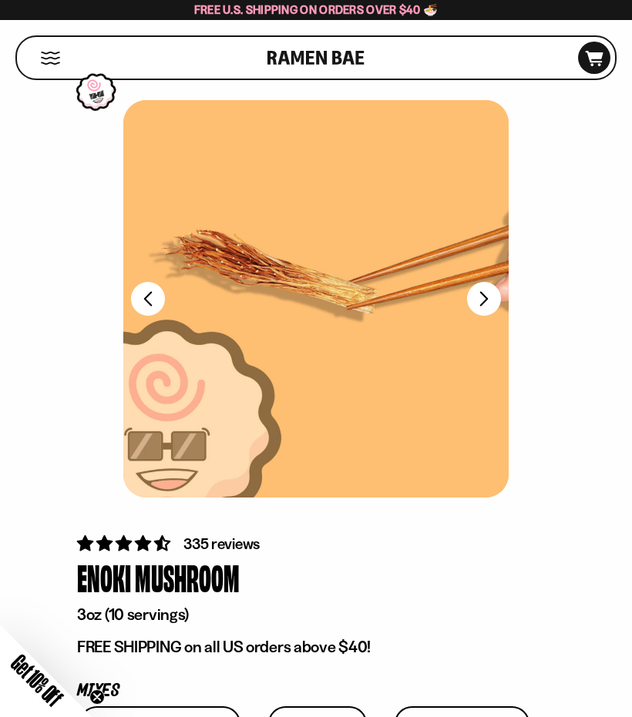
click at [477, 292] on button "FADCB6FD-DFAB-4417-9F21-029242090B77" at bounding box center [484, 299] width 34 height 34
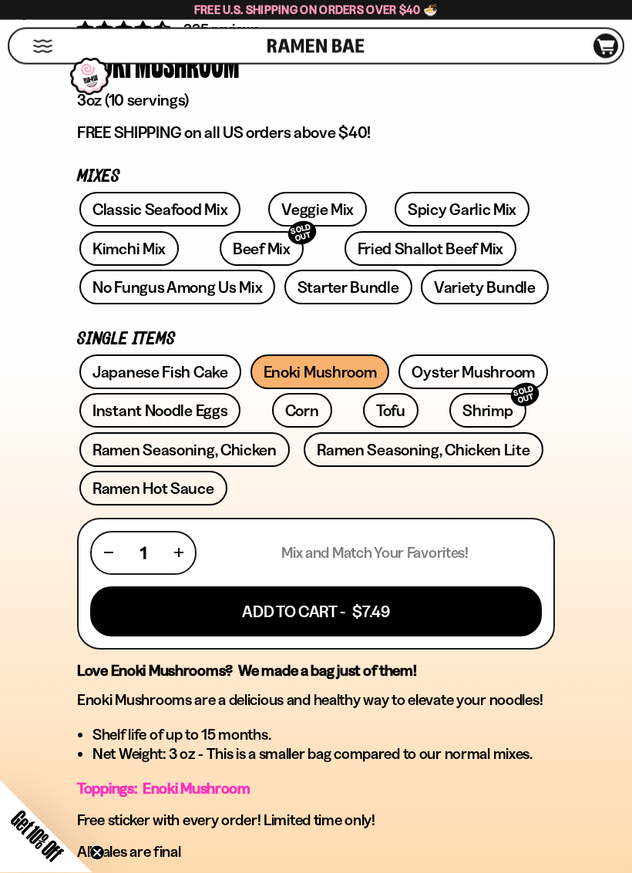
scroll to position [514, 0]
click at [300, 611] on button "Add To Cart - $7.49" at bounding box center [315, 611] width 451 height 50
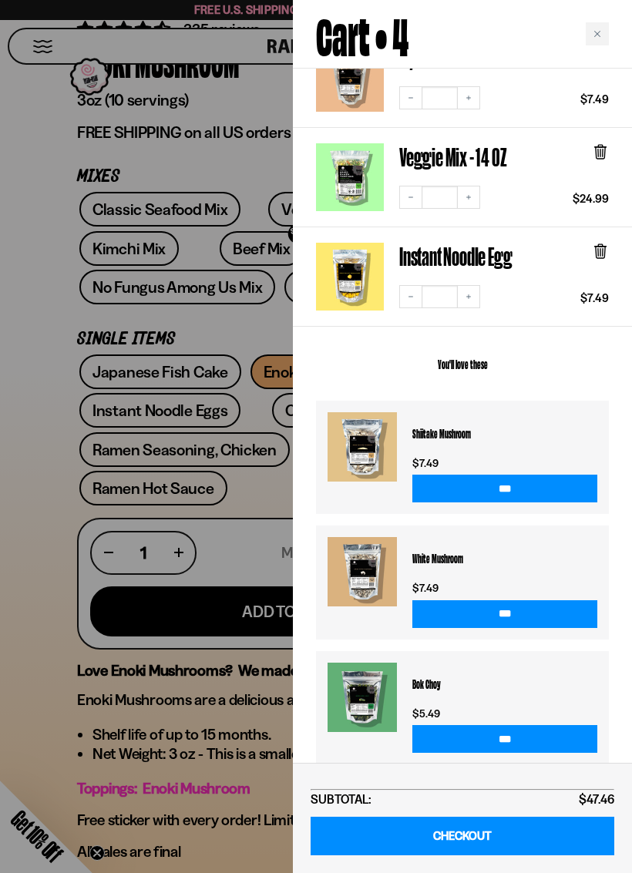
scroll to position [284, 0]
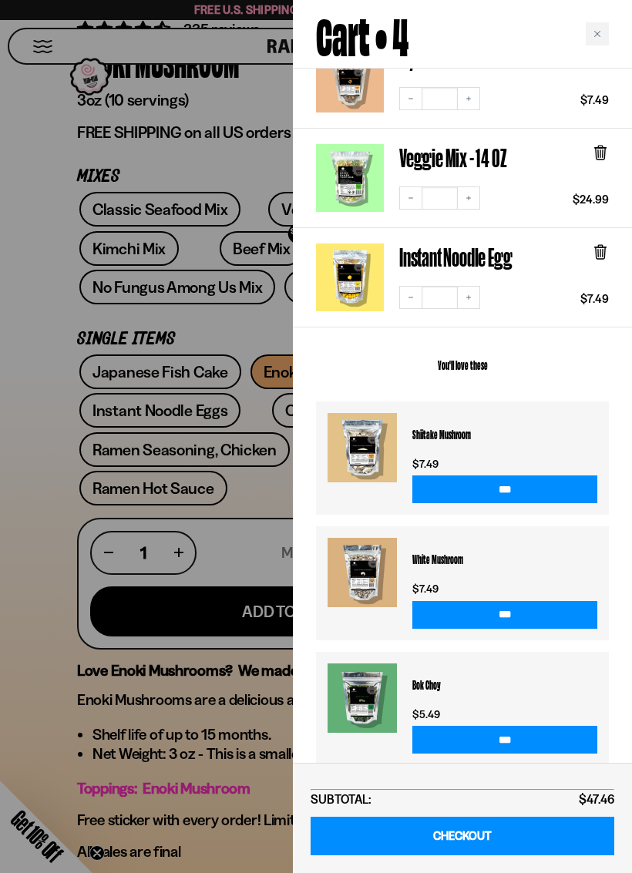
click at [16, 466] on div at bounding box center [316, 436] width 632 height 873
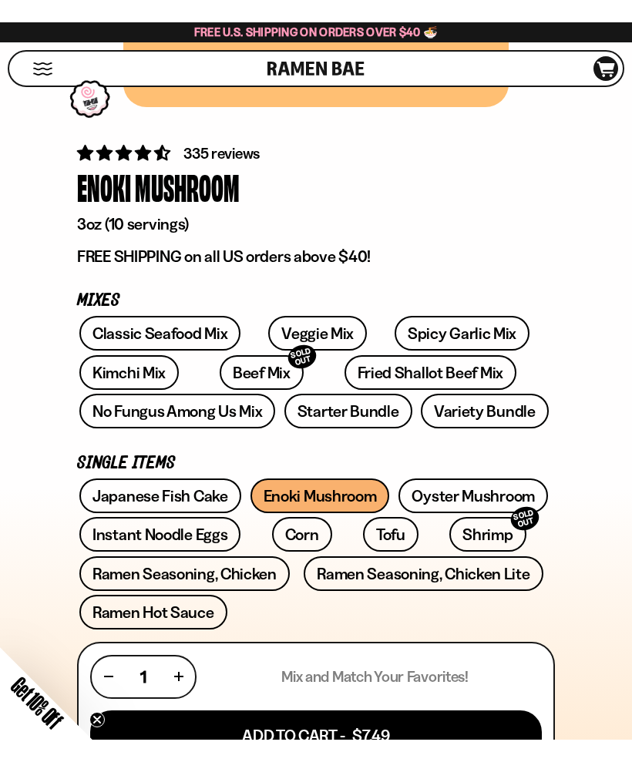
scroll to position [412, 0]
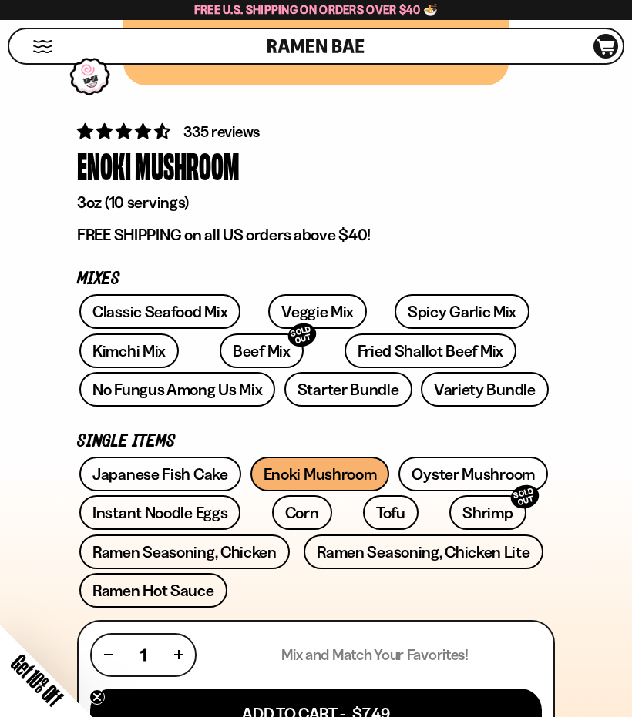
click at [22, 689] on div "Get 10% Off" at bounding box center [35, 683] width 116 height 116
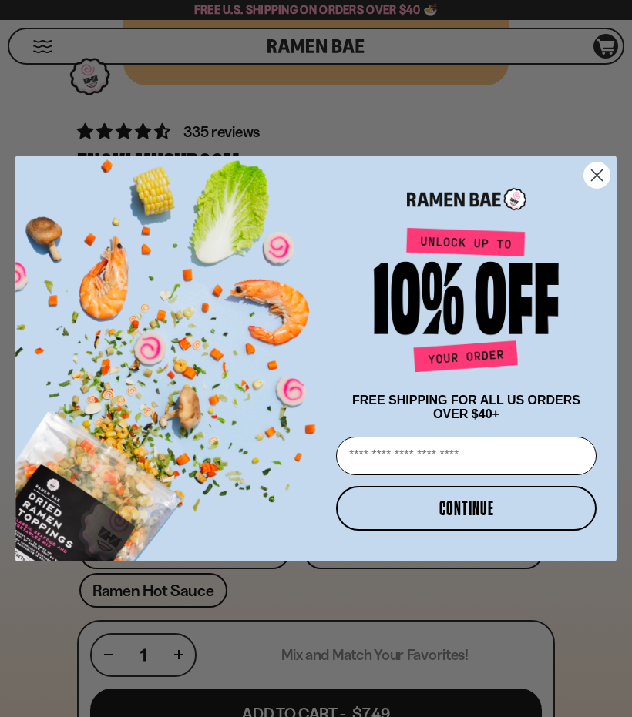
click at [380, 445] on input "Email" at bounding box center [466, 456] width 260 height 39
type input "**********"
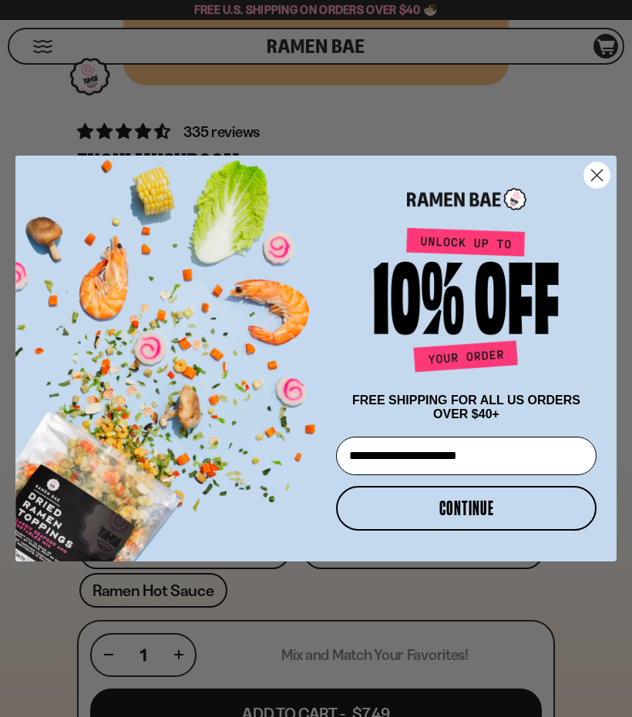
click at [434, 510] on button "CONTINUE" at bounding box center [466, 508] width 260 height 45
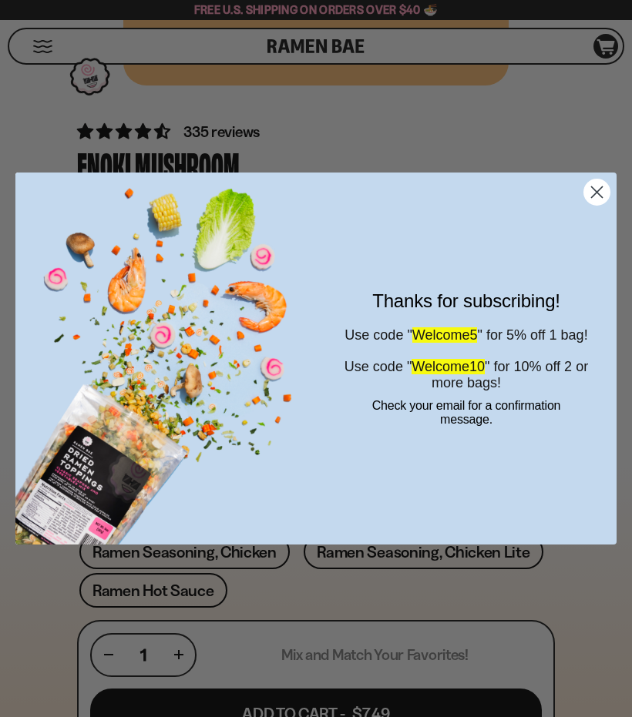
click at [86, 378] on img "POPUP Form" at bounding box center [165, 358] width 300 height 371
click at [461, 380] on span "Use code " Welcome10 " for 10% off 2 or more bags!" at bounding box center [465, 375] width 243 height 32
click at [608, 202] on icon "Close dialog" at bounding box center [596, 192] width 27 height 27
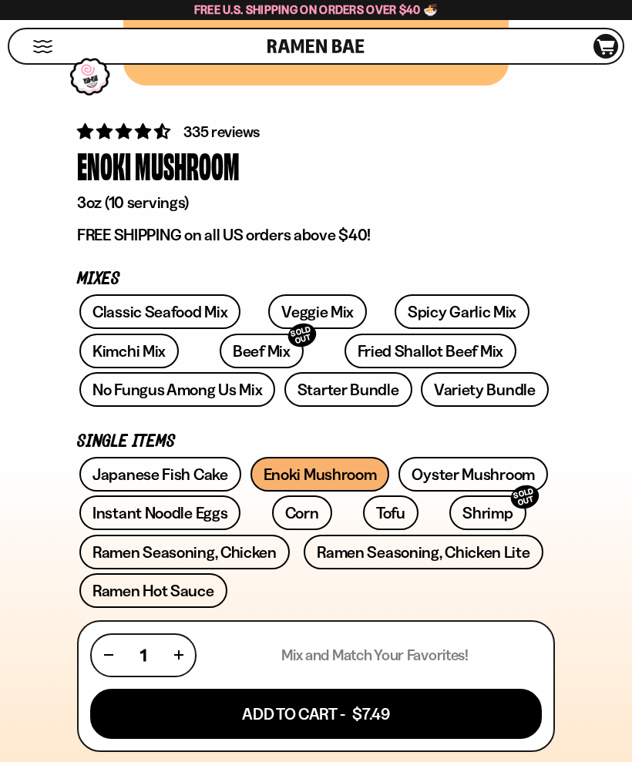
click at [603, 48] on icon "D0381C2F-513E-4F90-8A41-6F0A75DCBAAA" at bounding box center [606, 46] width 42 height 15
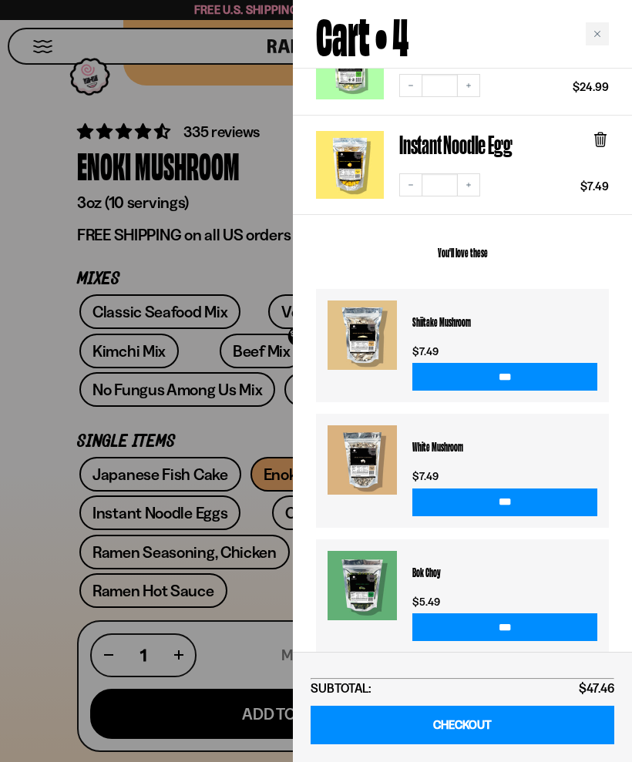
scroll to position [395, 0]
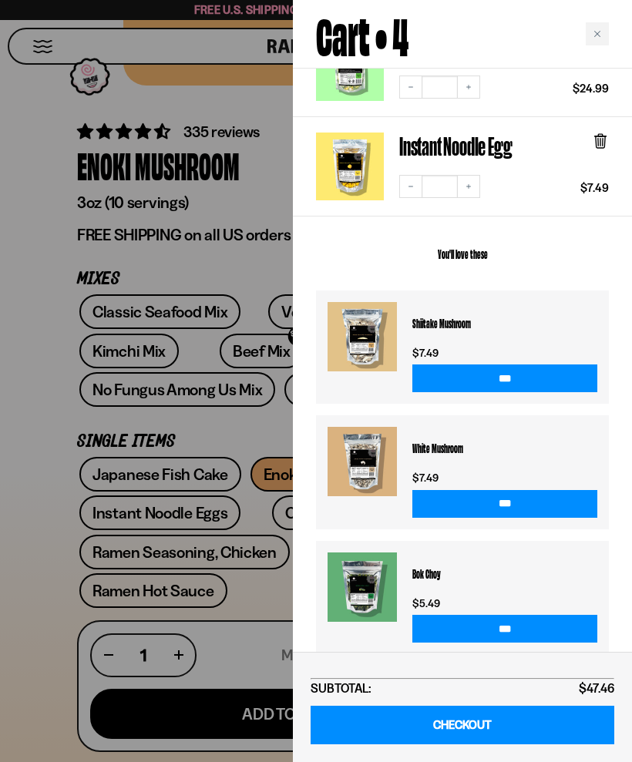
click at [460, 715] on link "CHECKOUT" at bounding box center [461, 724] width 303 height 39
